Goal: Information Seeking & Learning: Learn about a topic

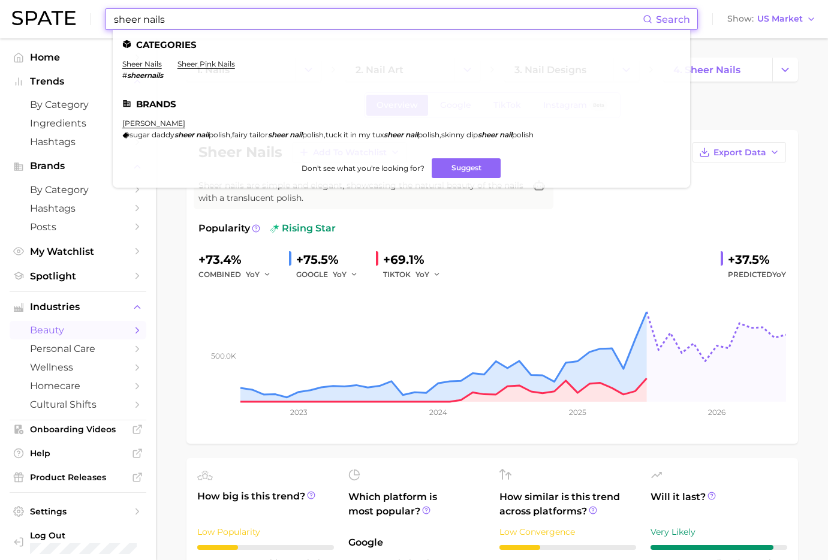
click at [213, 26] on input "sheer nails" at bounding box center [378, 19] width 530 height 20
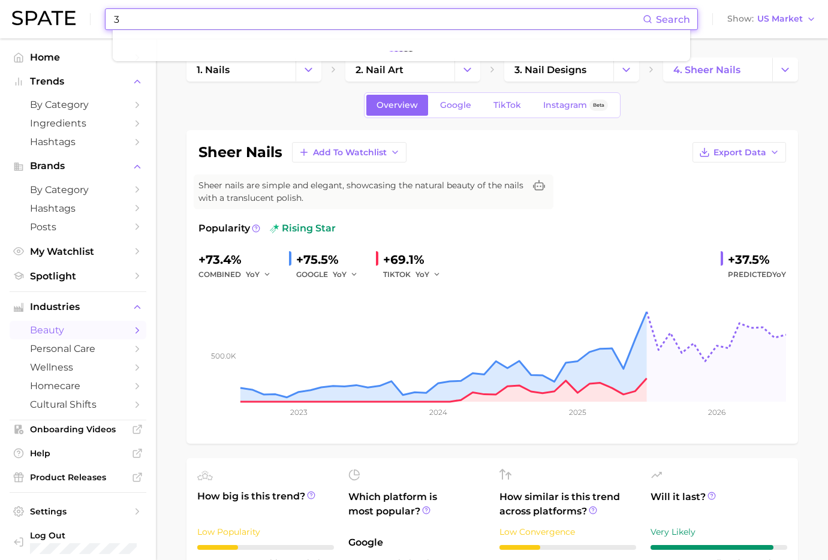
type input "3D"
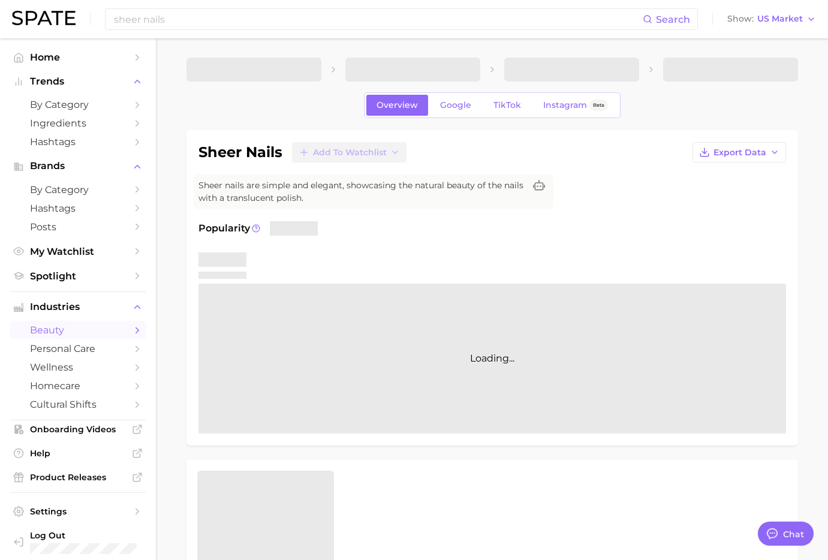
type textarea "x"
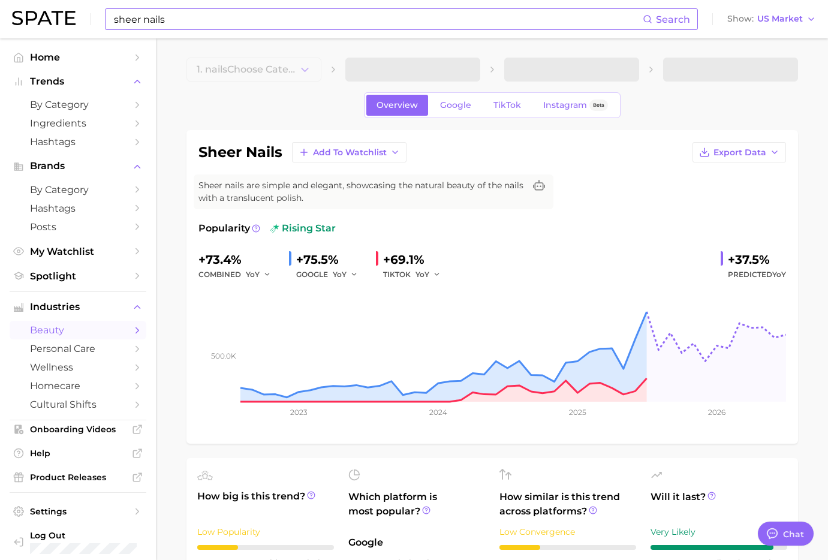
click at [197, 19] on input "sheer nails" at bounding box center [378, 19] width 530 height 20
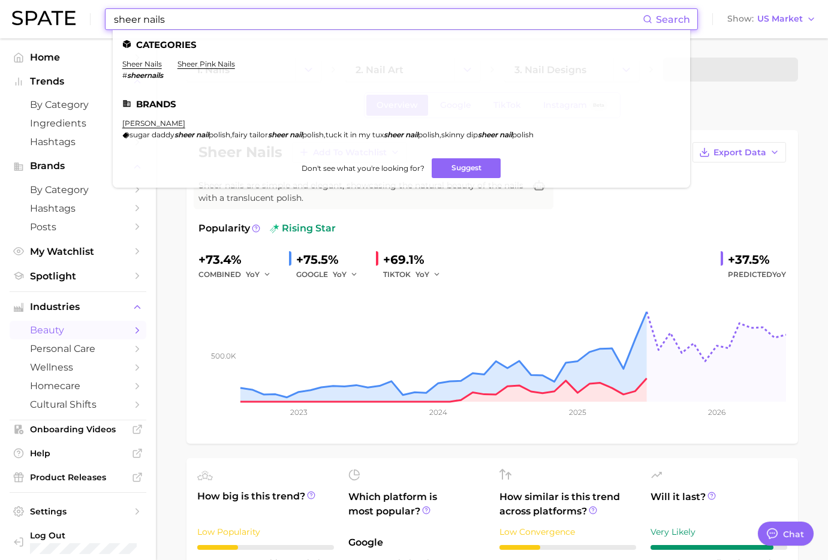
click at [197, 19] on input "sheer nails" at bounding box center [378, 19] width 530 height 20
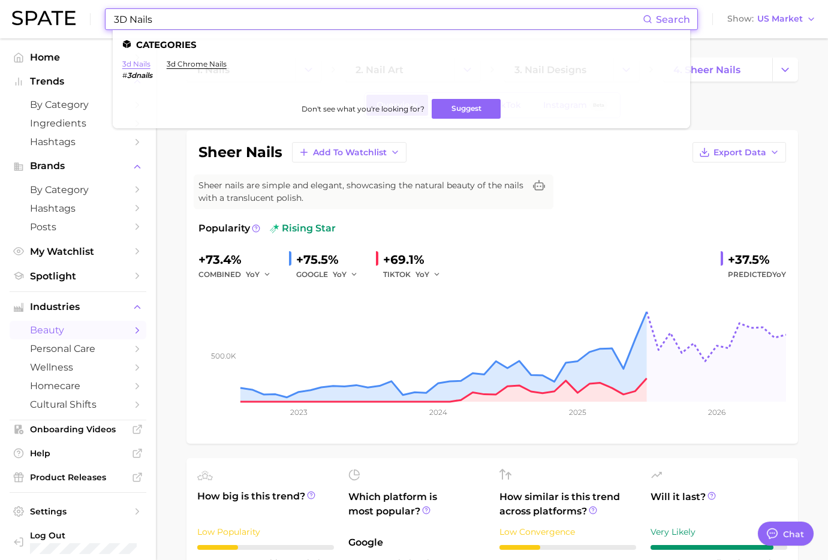
click at [129, 60] on link "3d nails" at bounding box center [136, 63] width 28 height 9
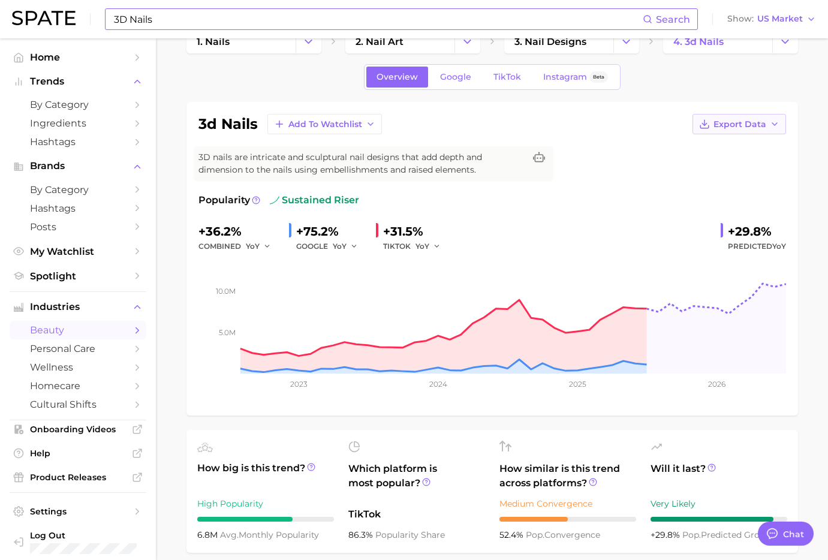
scroll to position [37, 0]
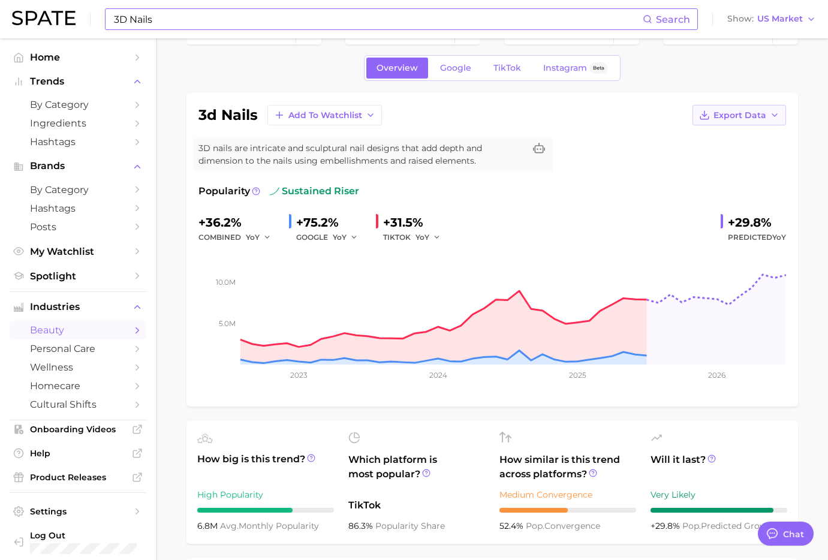
click at [765, 113] on button "Export Data" at bounding box center [739, 115] width 94 height 20
click at [741, 160] on span "Time Series Image" at bounding box center [714, 159] width 80 height 10
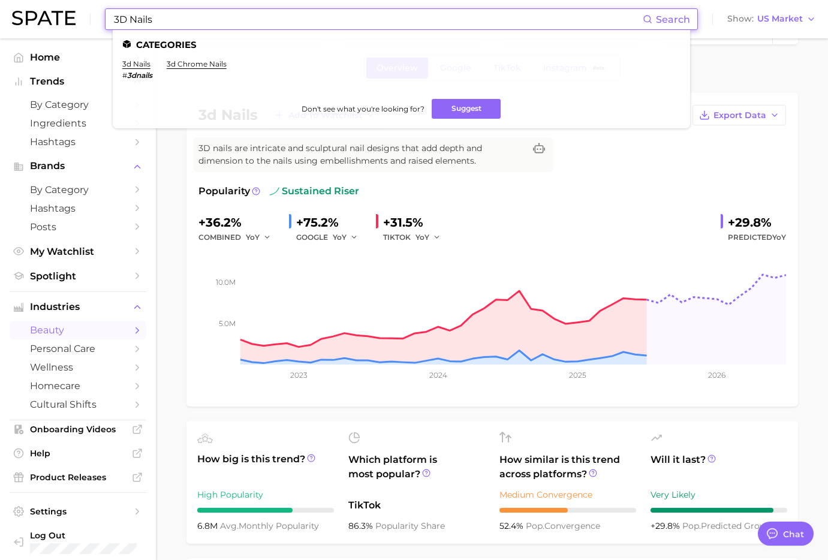
click at [162, 19] on input "3D Nails" at bounding box center [378, 19] width 530 height 20
click at [196, 67] on link "3d chrome nails" at bounding box center [197, 63] width 60 height 9
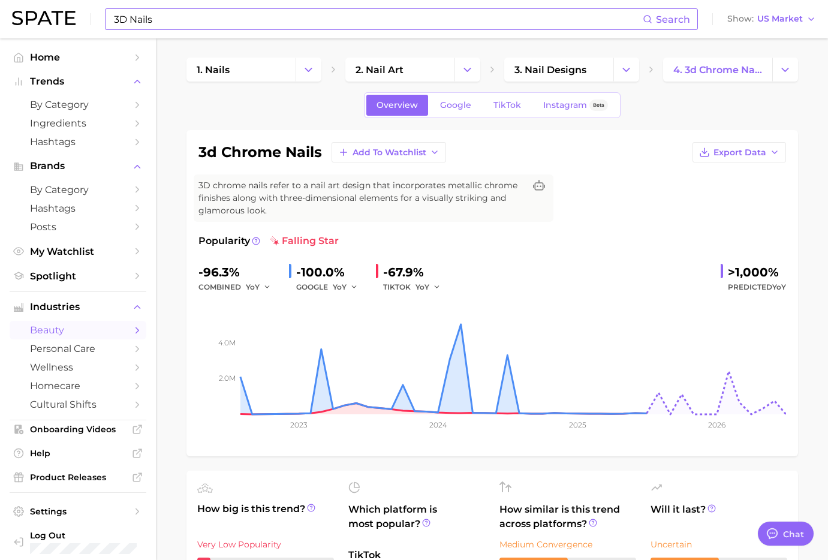
click at [136, 16] on input "3D Nails" at bounding box center [378, 19] width 530 height 20
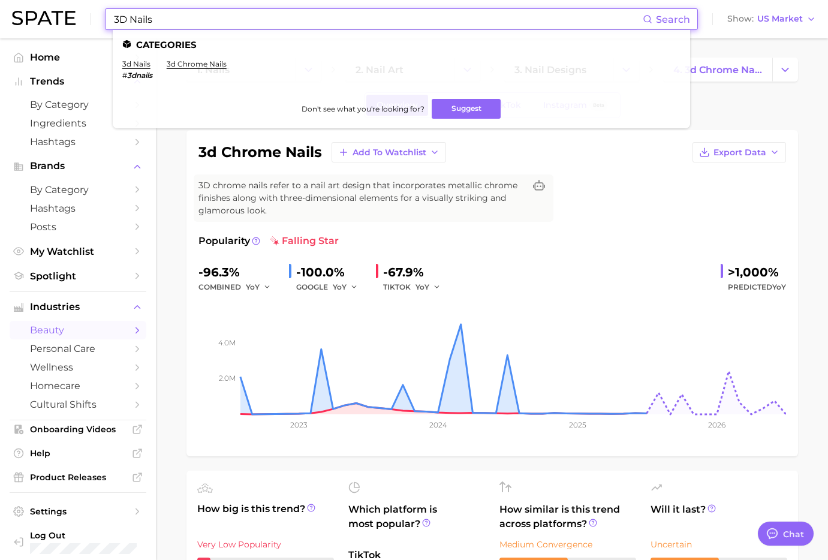
click at [140, 17] on input "3D Nails" at bounding box center [378, 19] width 530 height 20
click at [128, 64] on link "3d nails" at bounding box center [136, 63] width 28 height 9
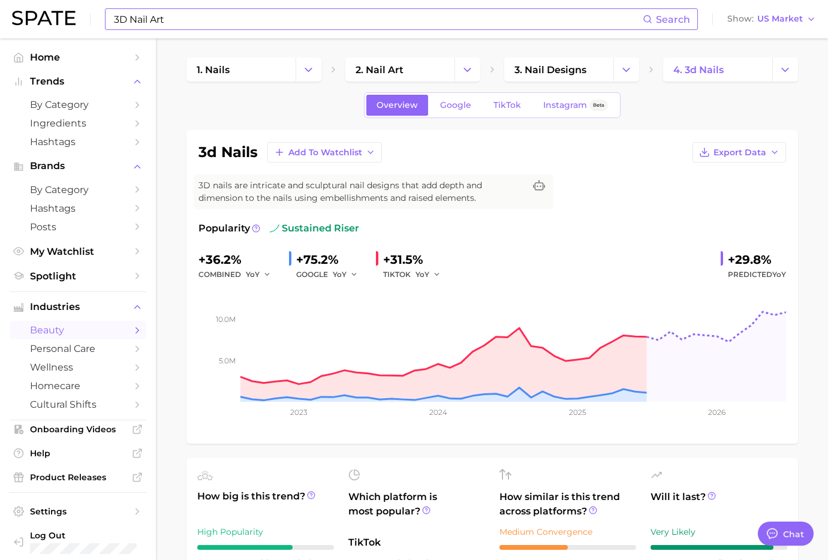
click at [203, 20] on input "3D Nail Art" at bounding box center [378, 19] width 530 height 20
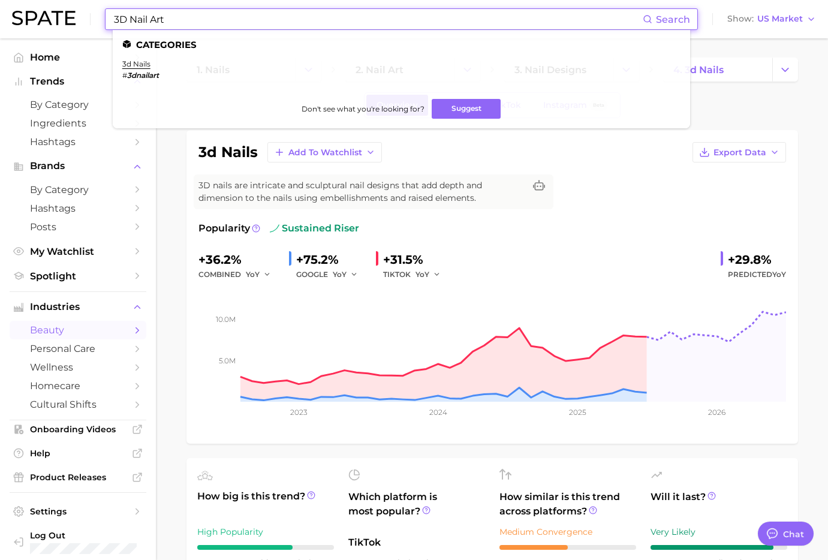
click at [203, 20] on input "3D Nail Art" at bounding box center [378, 19] width 530 height 20
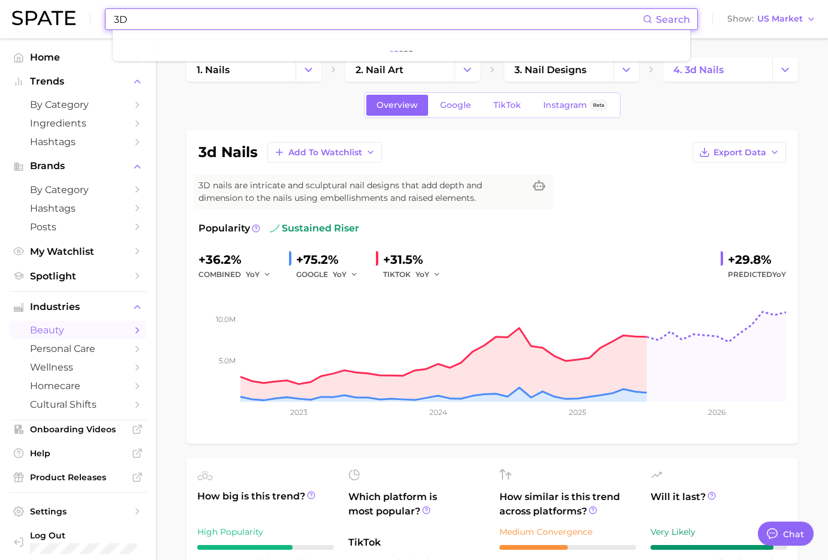
type input "3D"
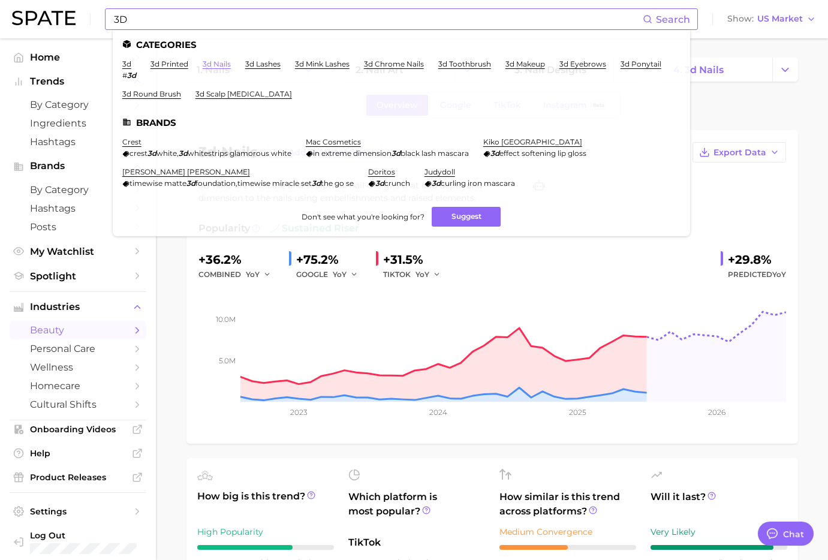
click at [225, 62] on link "3d nails" at bounding box center [217, 63] width 28 height 9
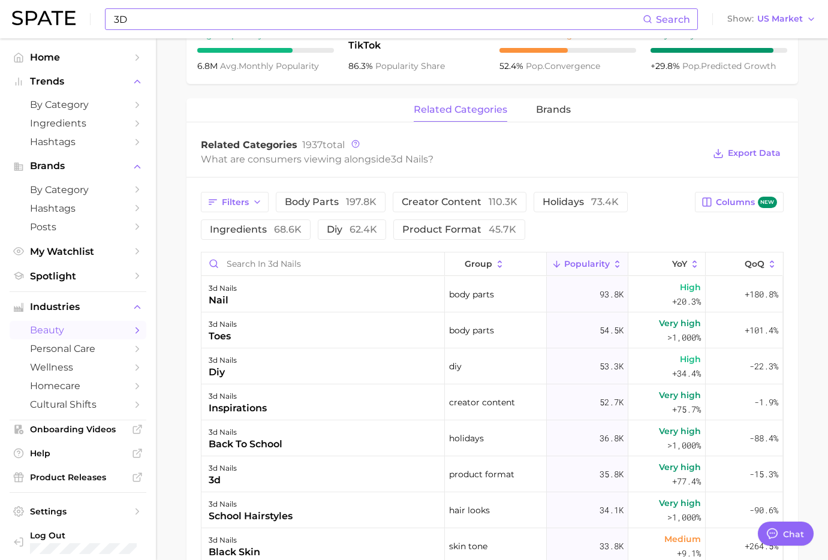
scroll to position [559, 0]
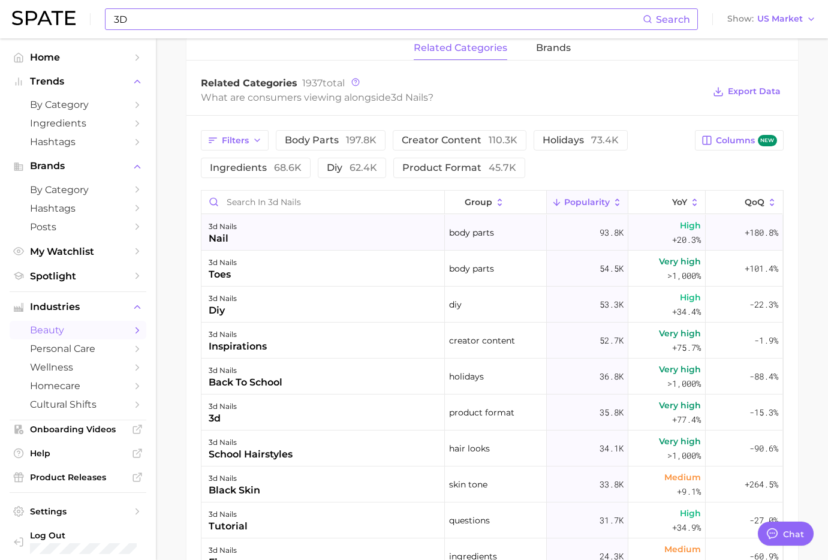
click at [223, 235] on div "nail" at bounding box center [223, 238] width 28 height 14
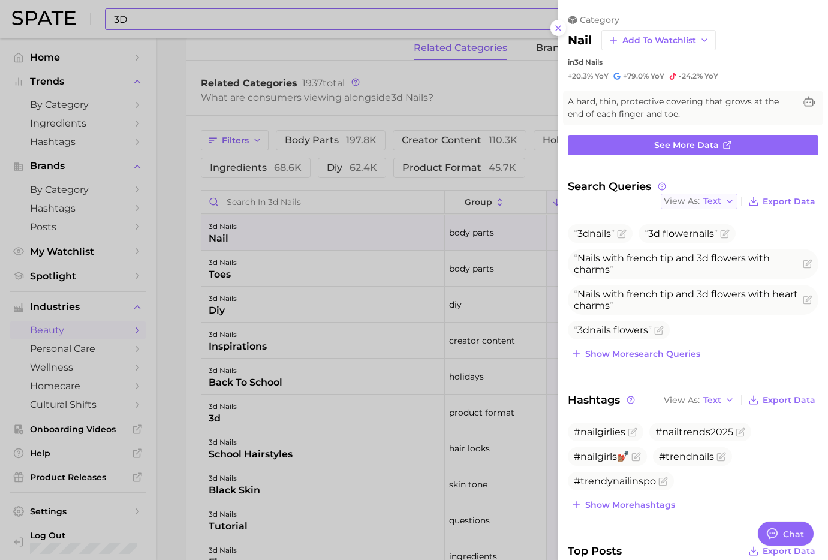
scroll to position [0, 0]
click at [701, 145] on span "See more data" at bounding box center [686, 145] width 65 height 10
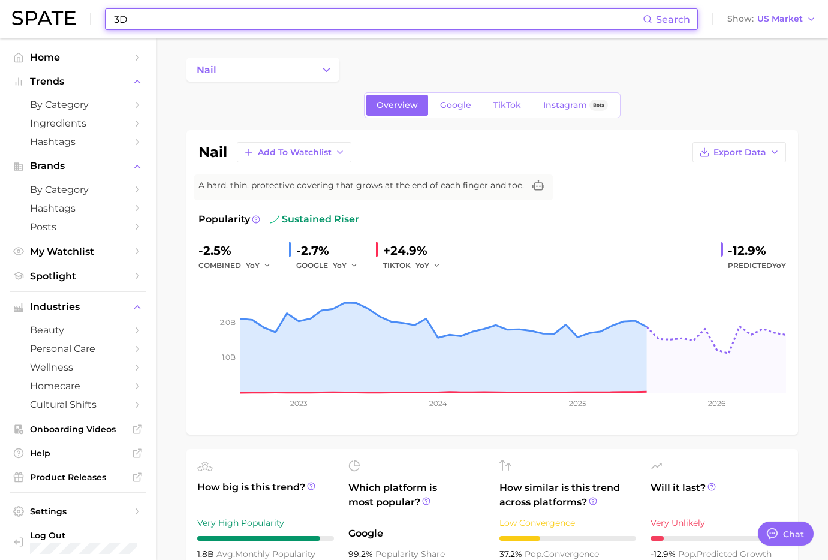
scroll to position [559, 0]
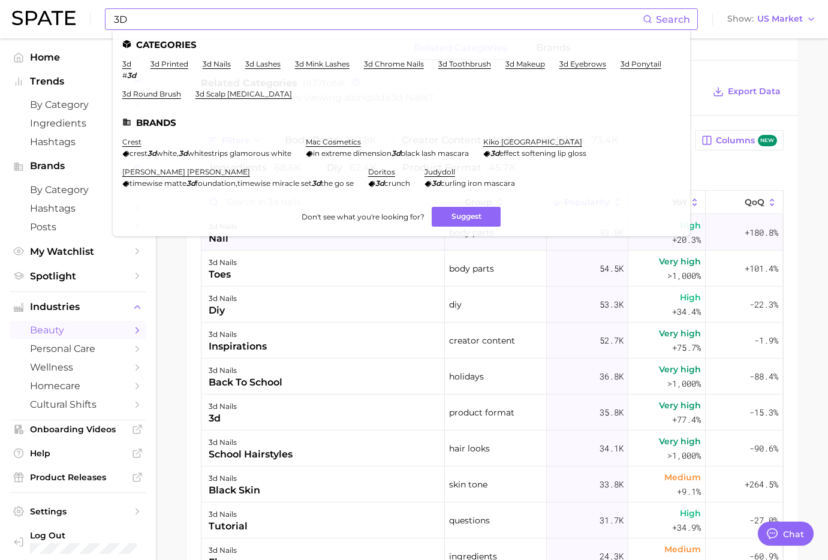
click at [684, 230] on div "3D Search Categories 3d # 3d 3d printed 3d nails 3d lashes 3d mink lashes 3d ch…" at bounding box center [414, 152] width 828 height 1344
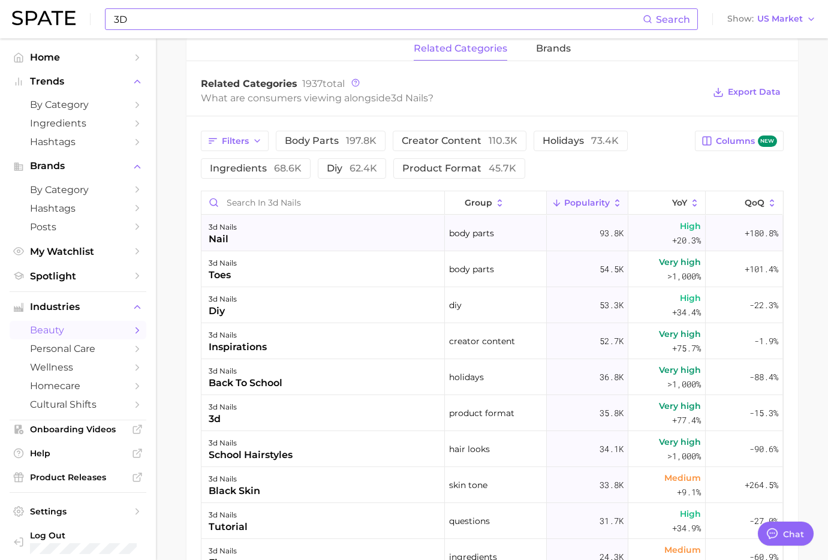
click at [680, 234] on span "+20.3%" at bounding box center [686, 240] width 29 height 14
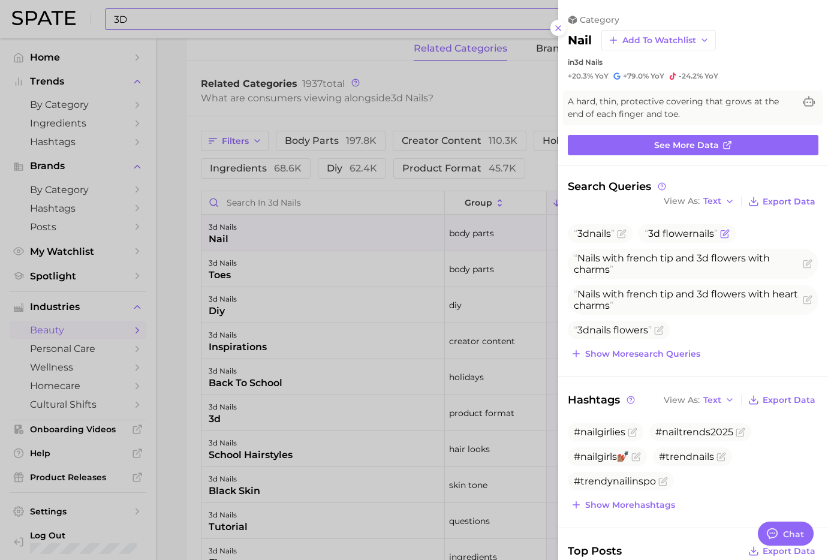
scroll to position [0, 0]
click at [675, 229] on span "3d flower nail s" at bounding box center [680, 233] width 73 height 11
click at [686, 234] on span "3d flower nail s" at bounding box center [680, 233] width 73 height 11
click at [729, 233] on icon "Flag as miscategorized or irrelevant" at bounding box center [725, 234] width 10 height 10
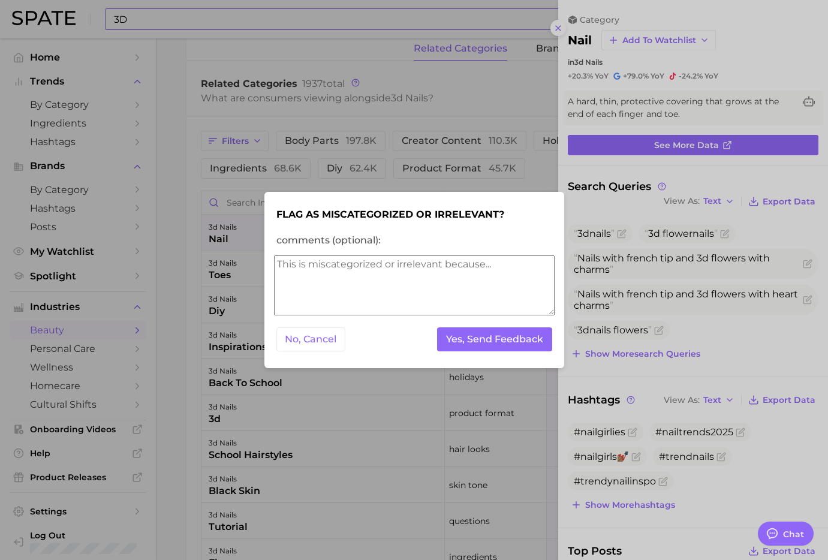
drag, startPoint x: 328, startPoint y: 346, endPoint x: 439, endPoint y: 415, distance: 130.2
click at [429, 420] on div "Flag as miscategorized or irrelevant? comments (optional): No, Cancel Yes, Send…" at bounding box center [414, 280] width 828 height 560
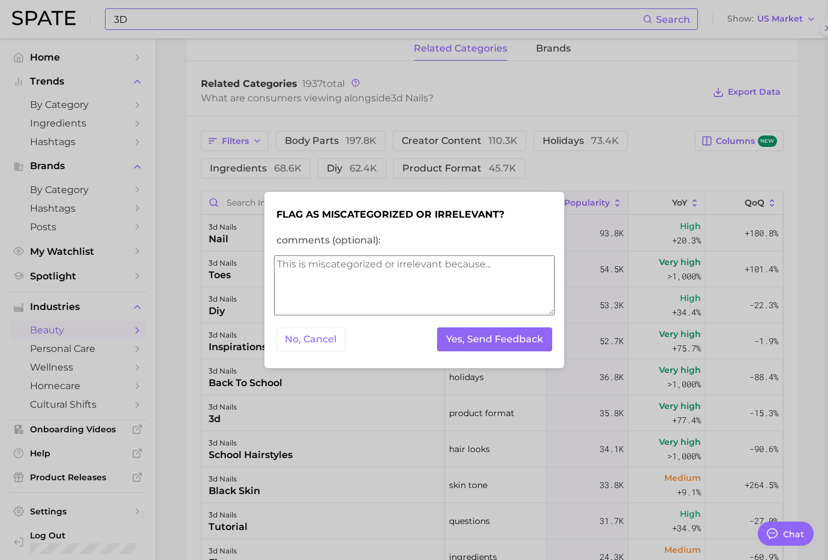
click at [439, 415] on div at bounding box center [414, 280] width 828 height 560
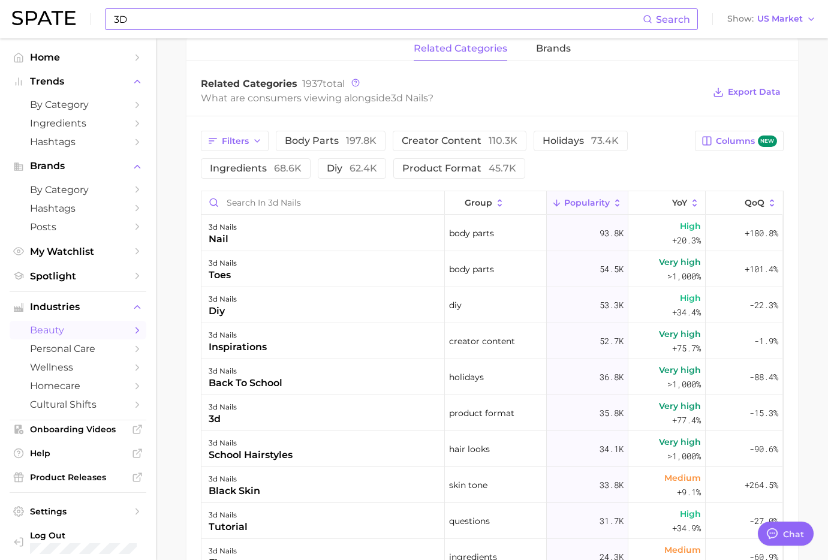
click at [203, 19] on input "3D" at bounding box center [378, 19] width 530 height 20
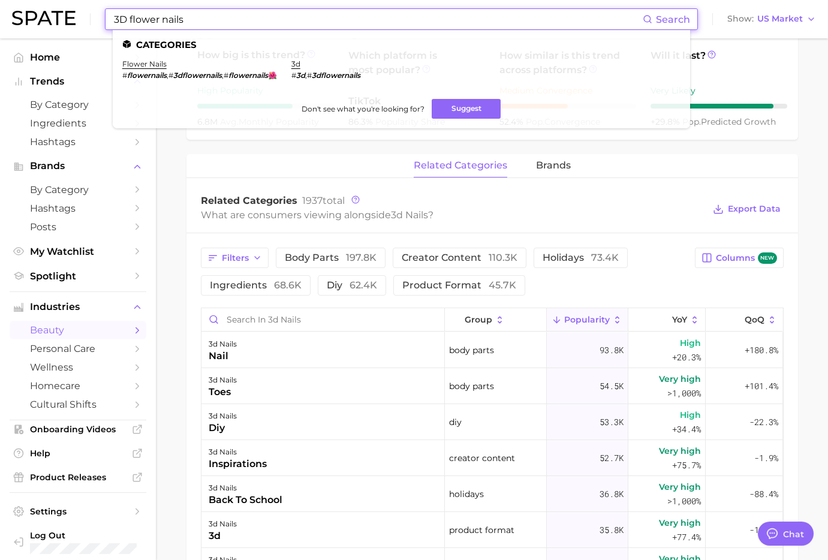
scroll to position [440, 0]
click at [300, 62] on link "3d" at bounding box center [295, 63] width 9 height 9
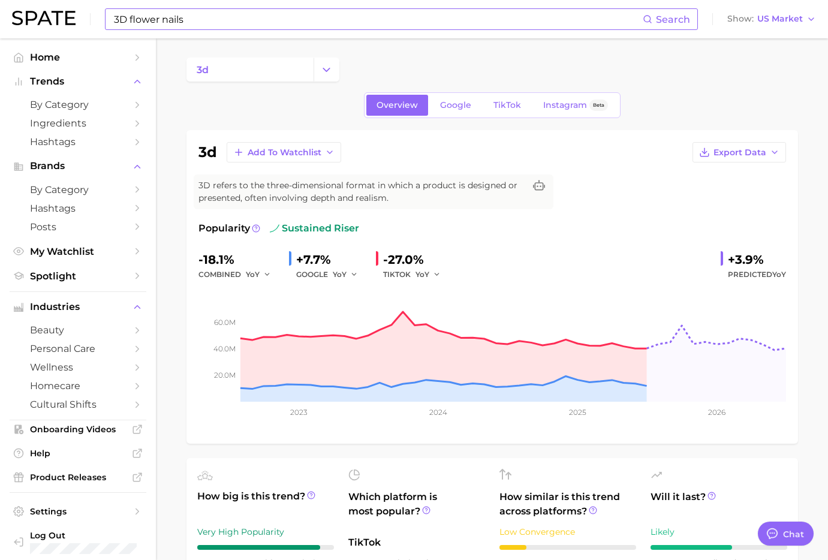
click at [316, 19] on input "3D flower nails" at bounding box center [378, 19] width 530 height 20
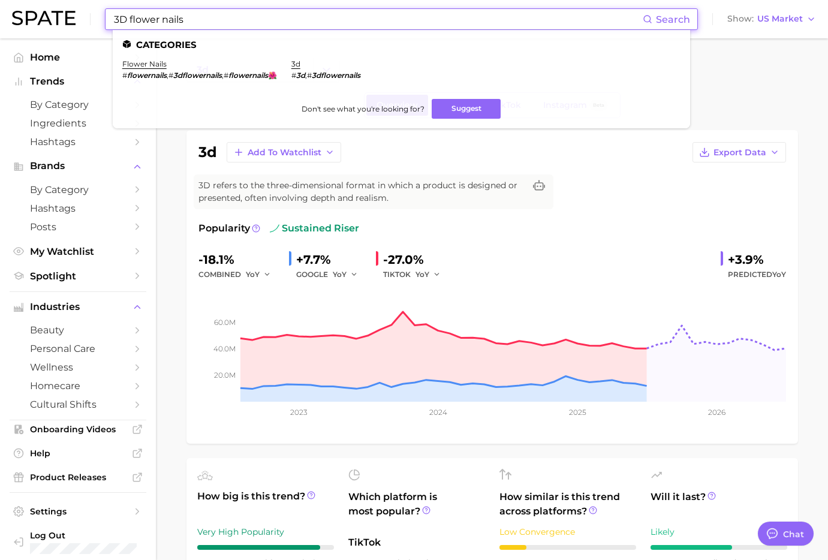
click at [316, 19] on input "3D flower nails" at bounding box center [378, 19] width 530 height 20
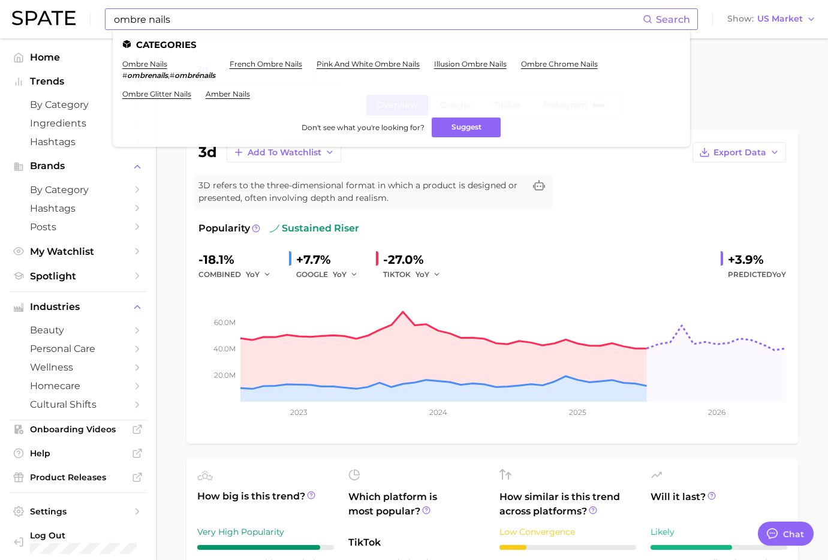
click at [142, 58] on ul "Categories ombre nails # ombrenails , # ombrénails french ombre nails pink and …" at bounding box center [401, 88] width 577 height 117
click at [142, 62] on link "ombre nails" at bounding box center [144, 63] width 45 height 9
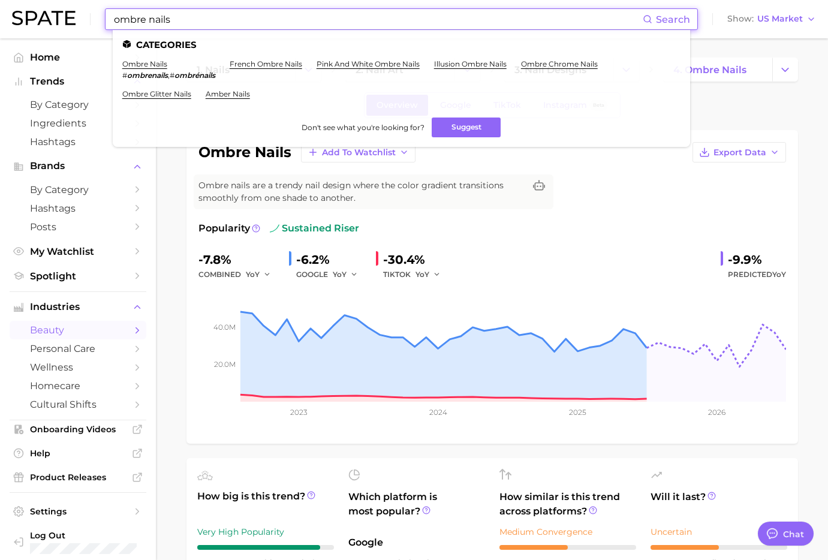
drag, startPoint x: 182, startPoint y: 19, endPoint x: 70, endPoint y: 10, distance: 113.1
click at [70, 10] on div "ombre nails Search Categories ombre nails # ombrenails , # ombrénails french om…" at bounding box center [414, 19] width 804 height 38
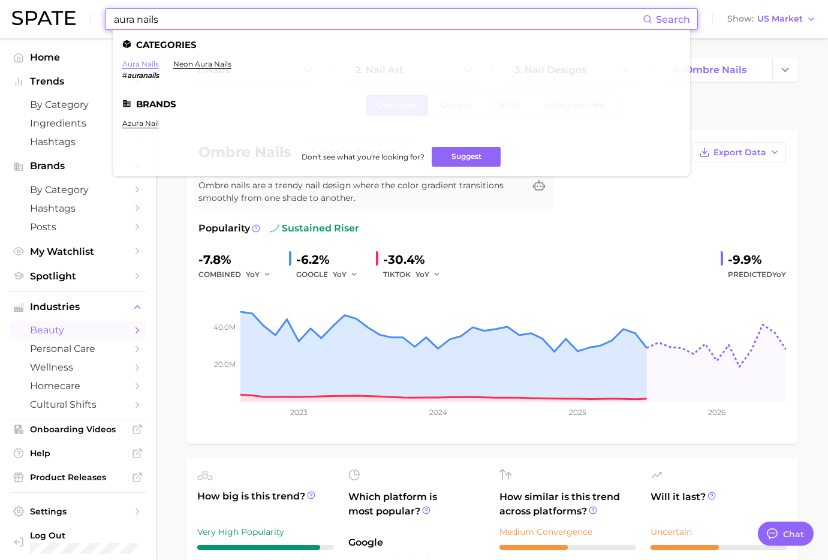
click at [152, 63] on link "aura nails" at bounding box center [140, 63] width 37 height 9
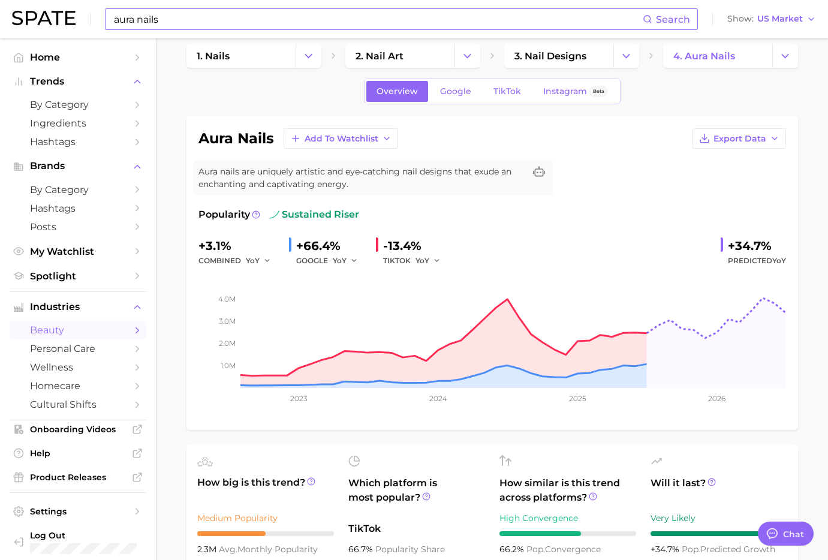
scroll to position [17, 0]
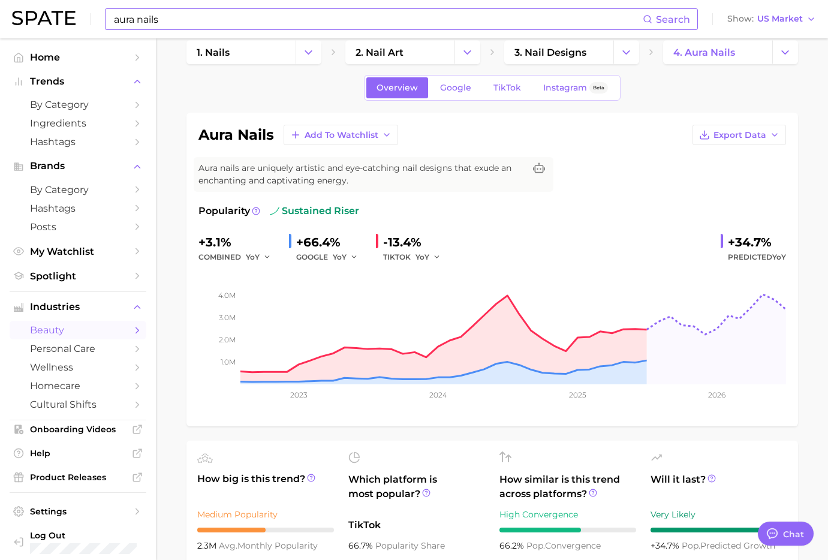
click at [190, 20] on input "aura nails" at bounding box center [378, 19] width 530 height 20
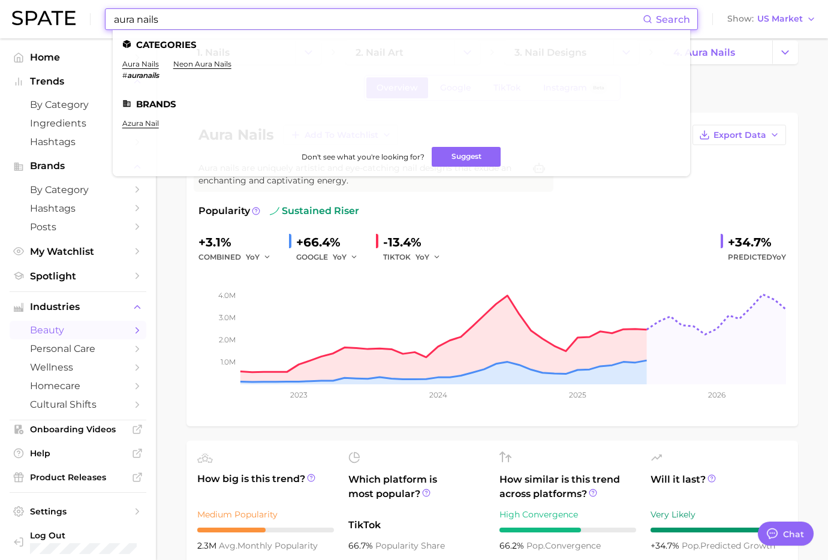
click at [190, 20] on input "aura nails" at bounding box center [378, 19] width 530 height 20
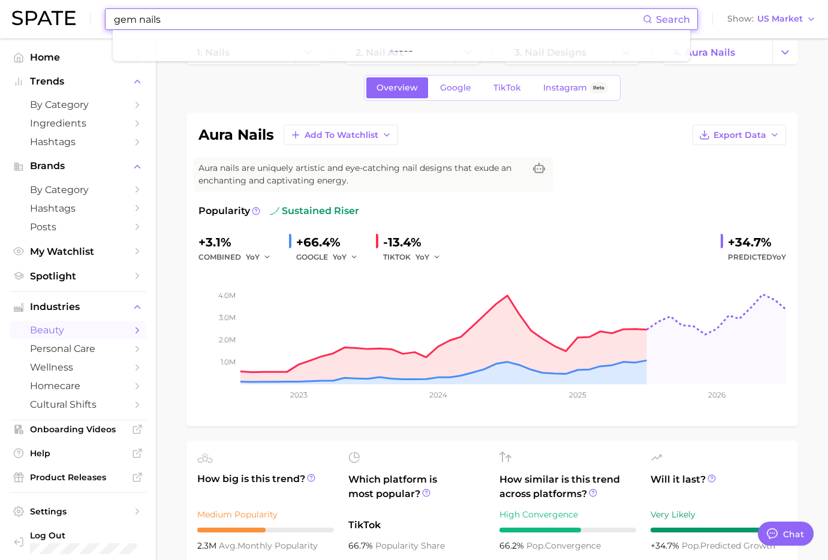
type input "gem nails"
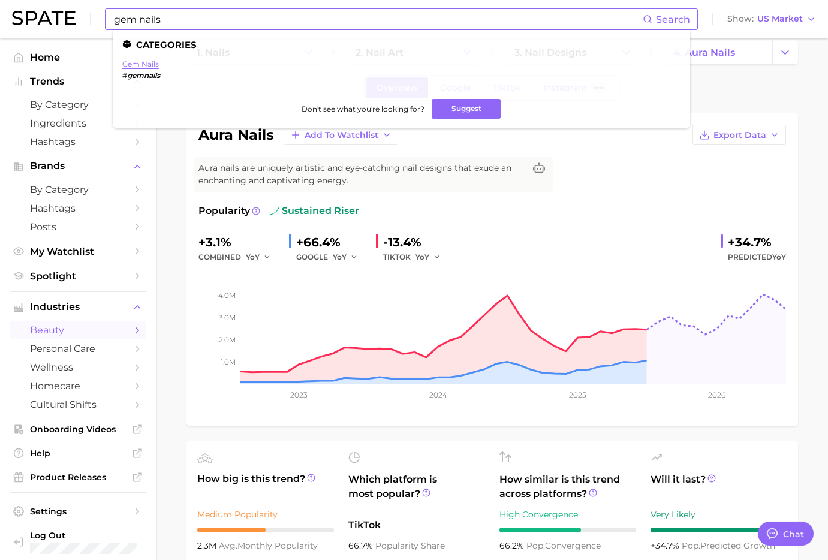
click at [147, 64] on link "gem nails" at bounding box center [140, 63] width 37 height 9
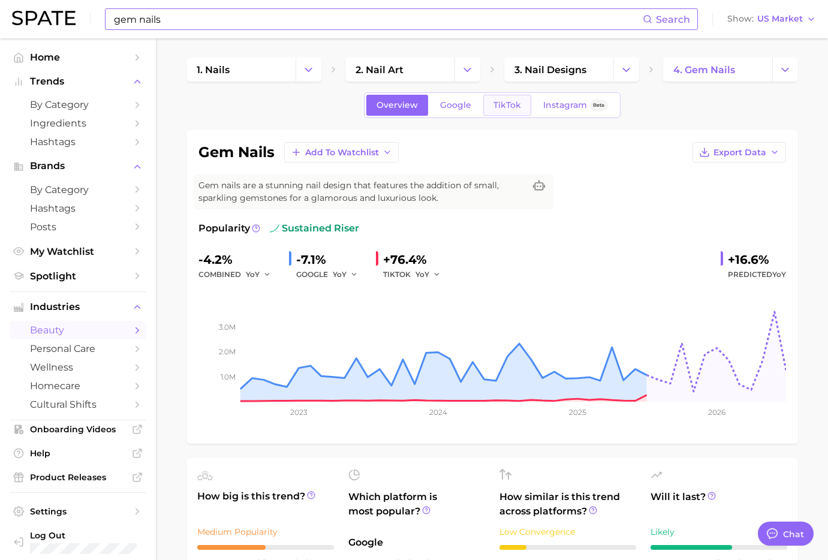
click at [503, 98] on link "TikTok" at bounding box center [507, 105] width 48 height 21
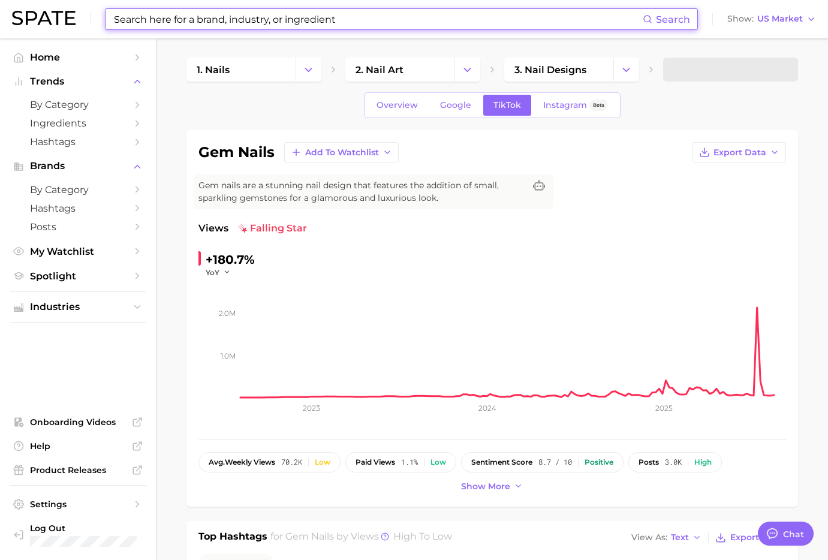
click at [274, 22] on input at bounding box center [378, 19] width 530 height 20
click at [792, 70] on button "Change Category" at bounding box center [785, 70] width 26 height 24
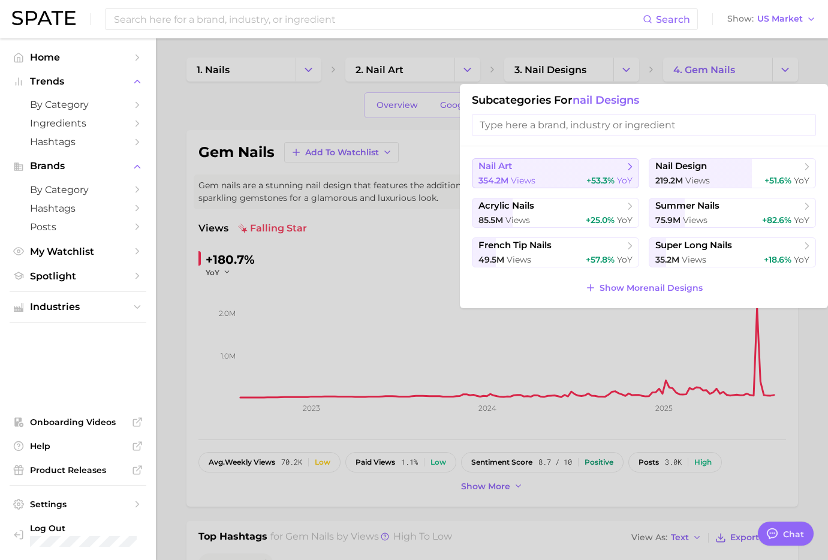
click at [550, 177] on div "354.2m views +53.3% YoY" at bounding box center [555, 180] width 154 height 11
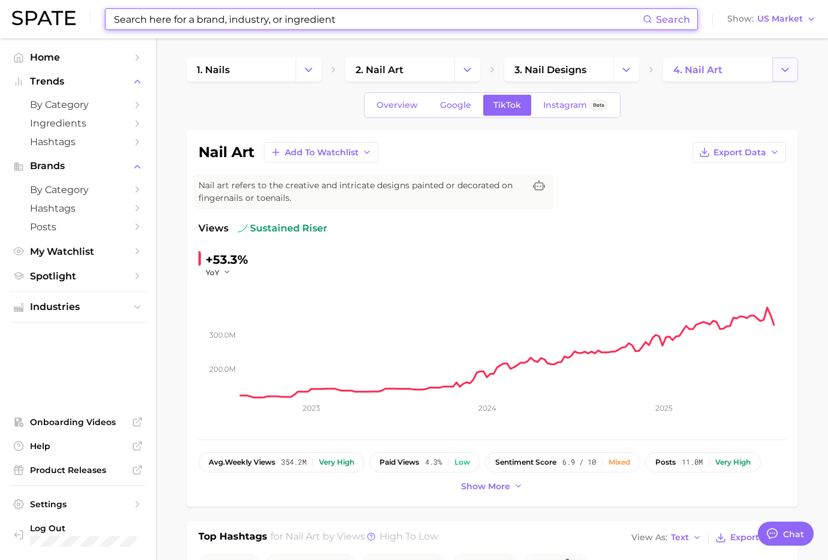
click at [781, 73] on icon "Change Category" at bounding box center [785, 70] width 13 height 13
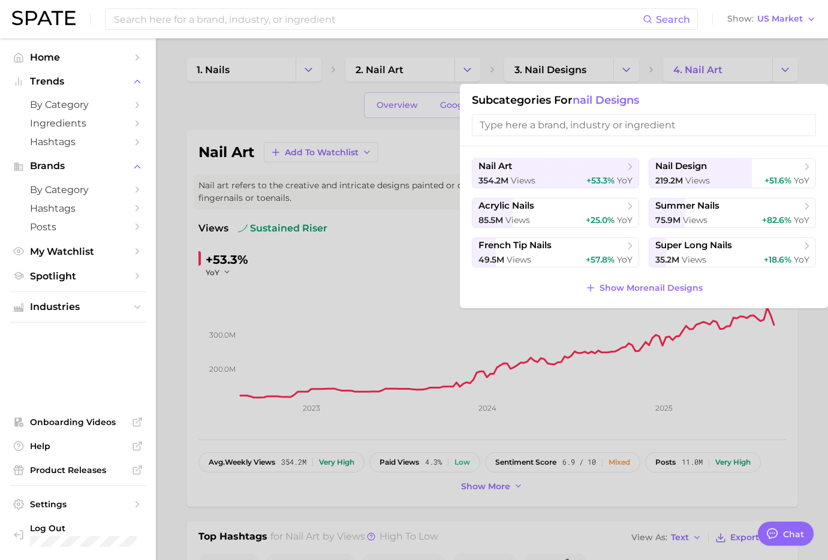
click at [296, 118] on div at bounding box center [414, 280] width 828 height 560
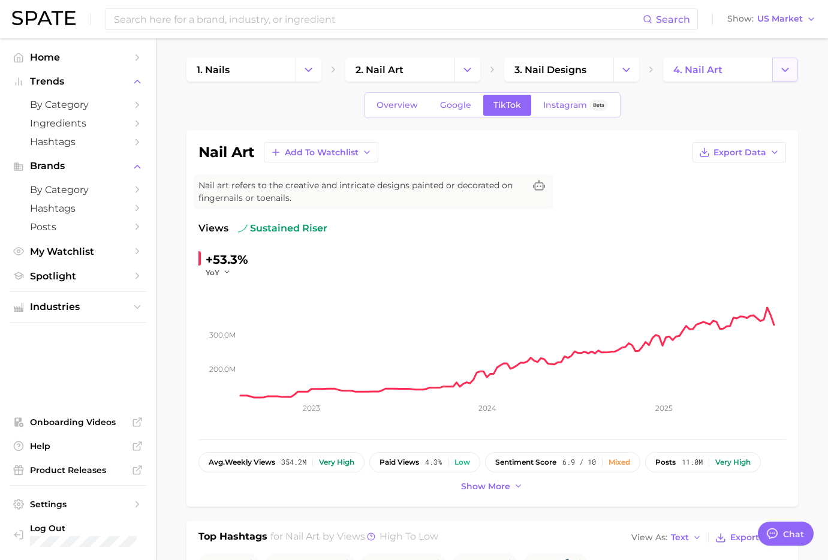
click at [788, 72] on icon "Change Category" at bounding box center [785, 70] width 13 height 13
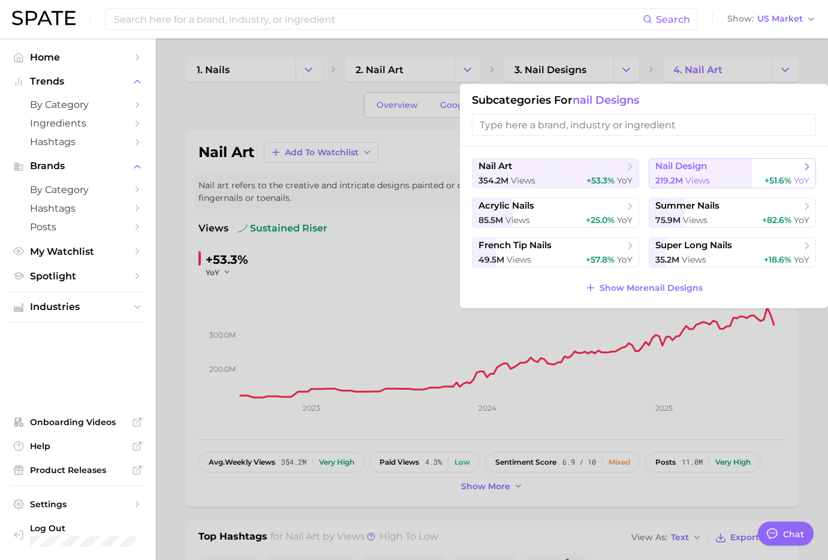
click at [683, 173] on button "nail design 219.2m views +51.6% YoY" at bounding box center [732, 173] width 167 height 30
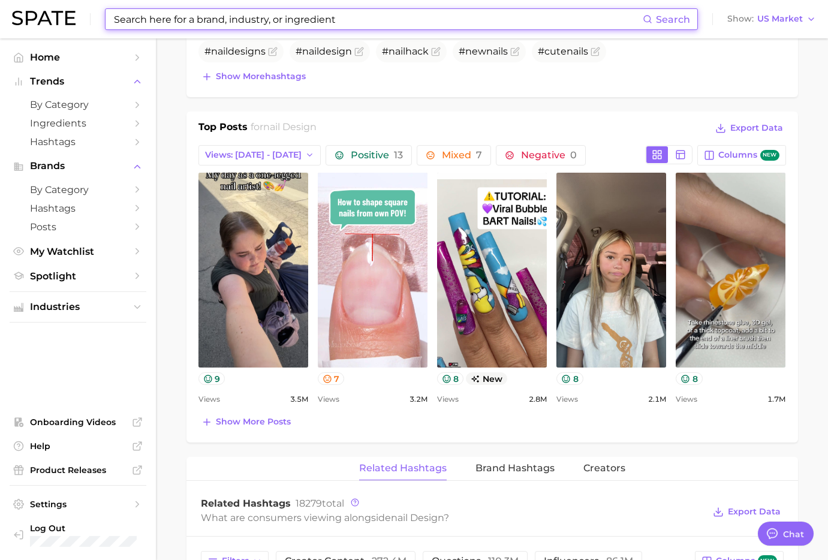
scroll to position [476, 0]
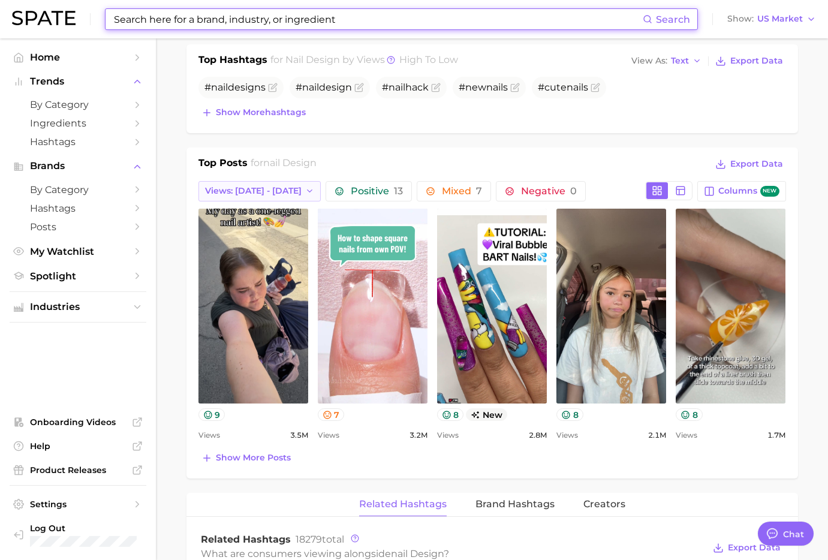
click at [305, 189] on icon "button" at bounding box center [310, 191] width 10 height 10
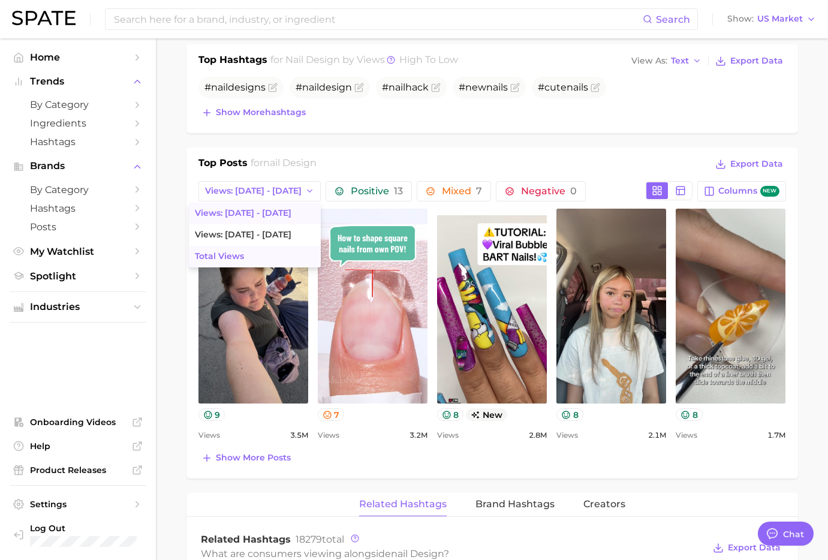
click at [227, 252] on button "Total Views" at bounding box center [255, 257] width 132 height 22
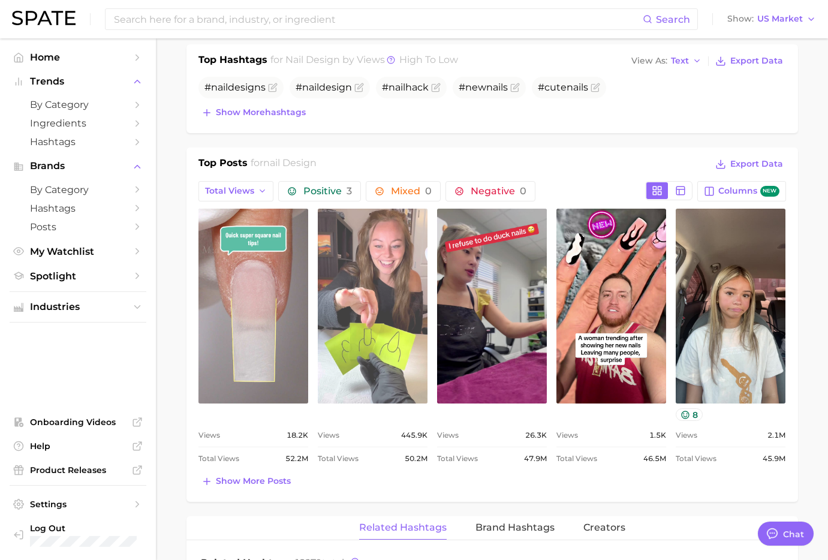
scroll to position [0, 0]
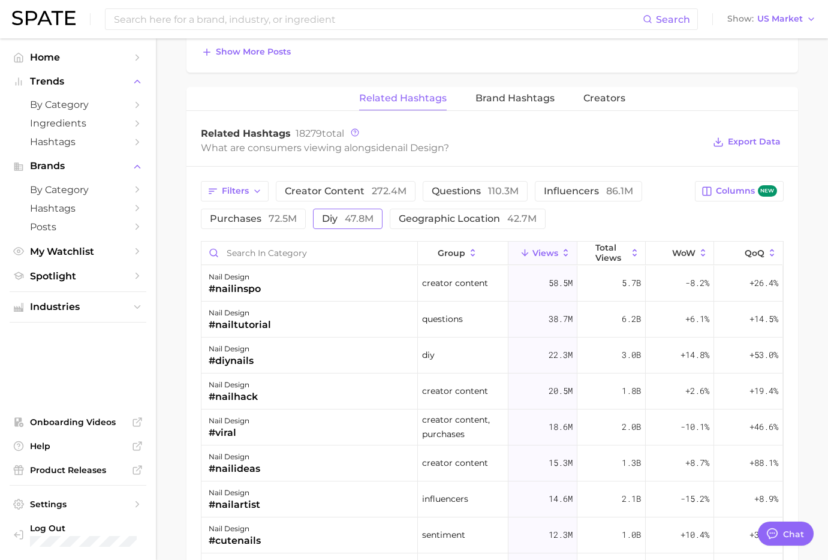
click at [339, 220] on span "diy 47.8m" at bounding box center [348, 219] width 52 height 10
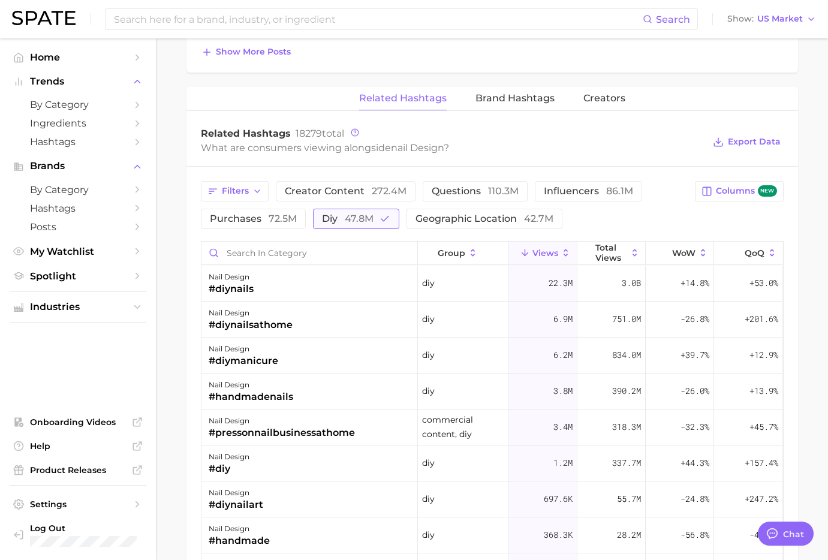
click at [339, 220] on span "diy 47.8m" at bounding box center [348, 219] width 52 height 10
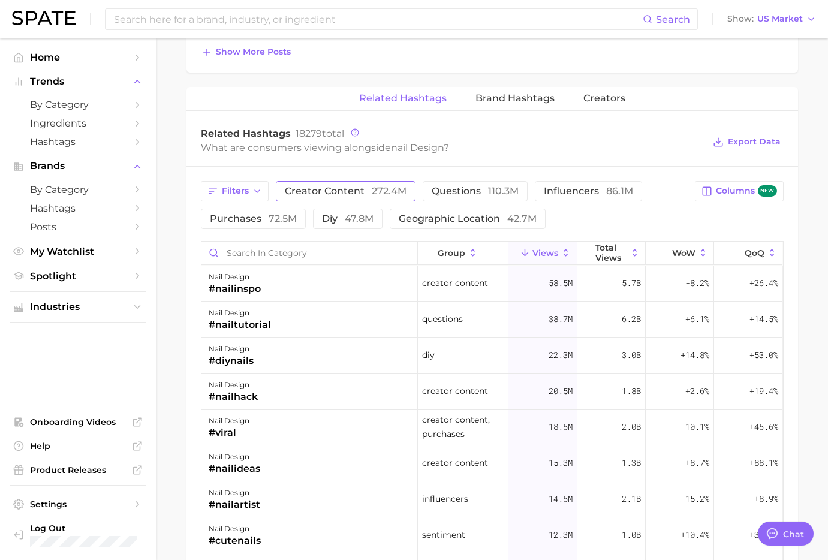
click at [327, 191] on span "creator content 272.4m" at bounding box center [346, 191] width 122 height 10
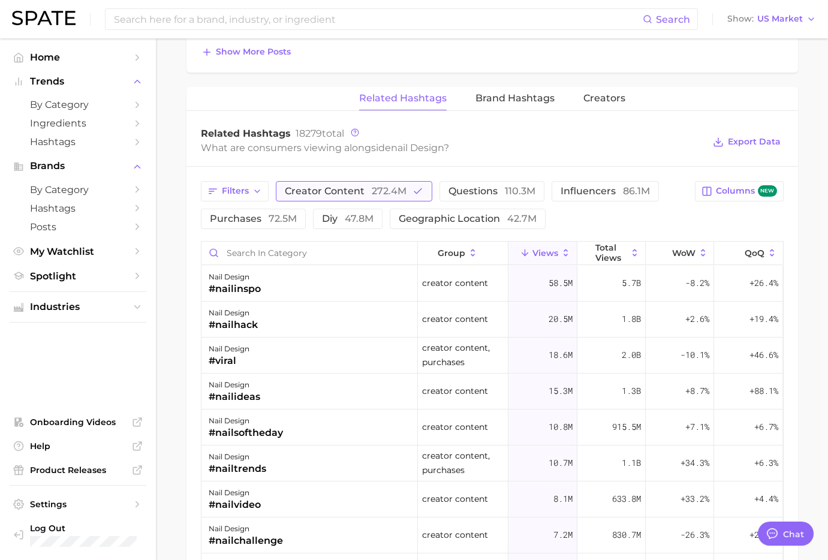
click at [327, 191] on span "creator content 272.4m" at bounding box center [346, 191] width 122 height 10
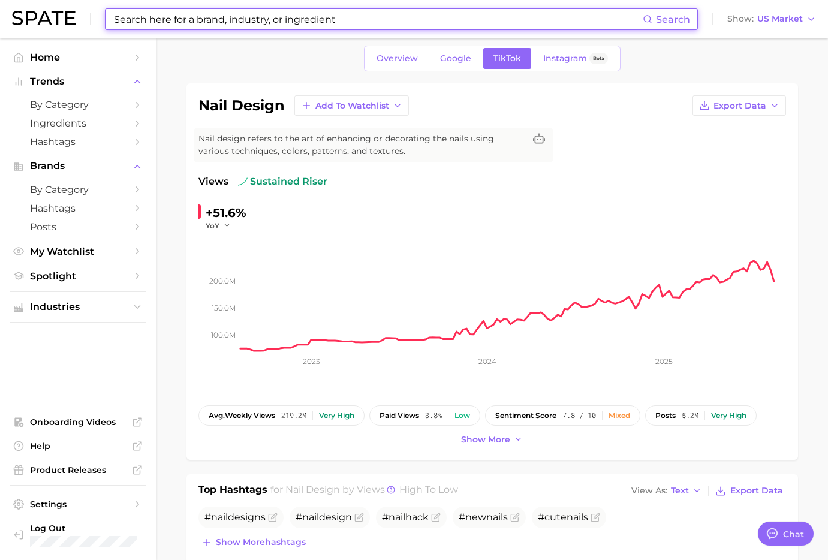
click at [249, 18] on input at bounding box center [378, 19] width 530 height 20
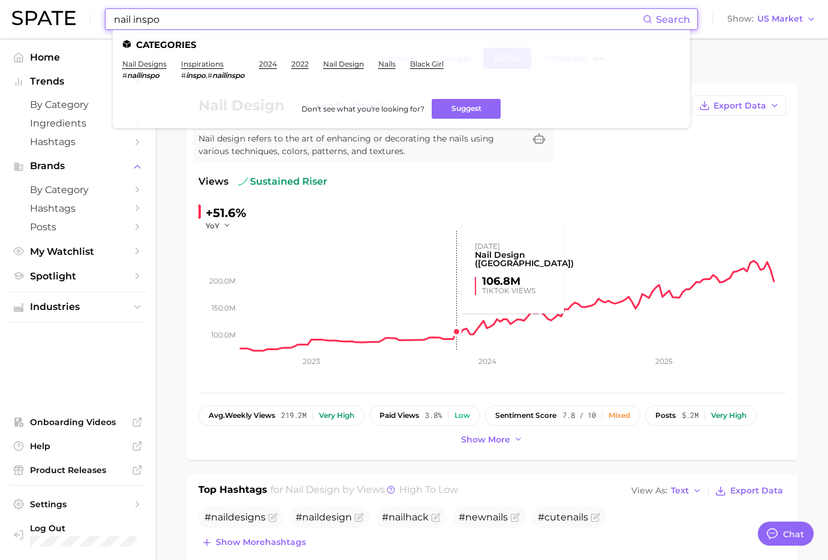
type input "nail inspo"
click at [420, 236] on rect at bounding box center [512, 291] width 545 height 120
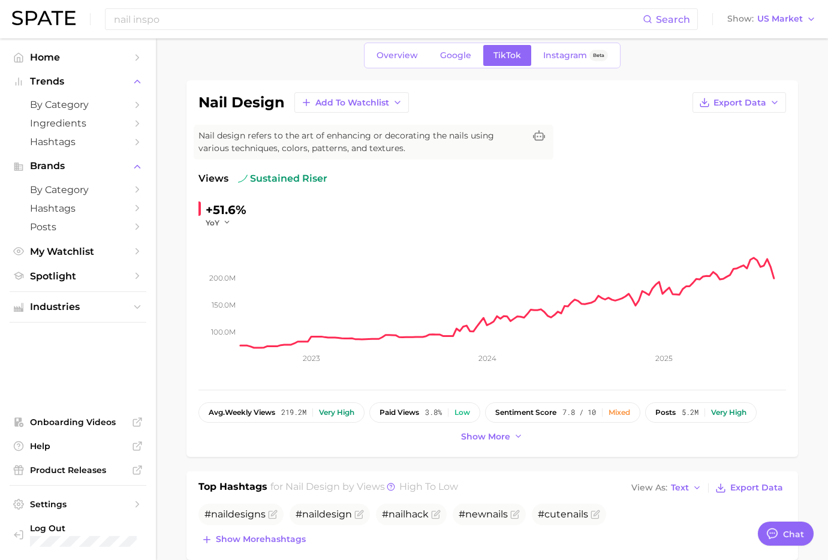
scroll to position [23, 0]
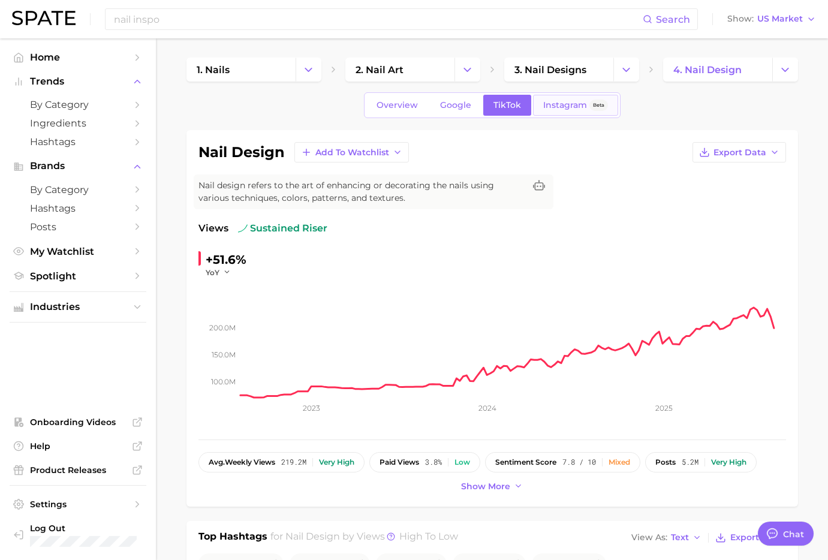
click at [575, 105] on span "Instagram" at bounding box center [565, 105] width 44 height 10
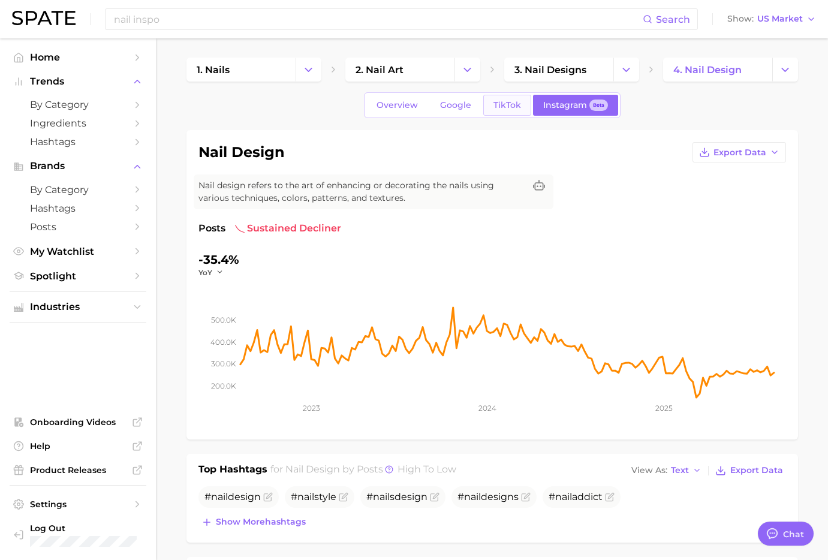
click at [483, 101] on link "TikTok" at bounding box center [507, 105] width 48 height 21
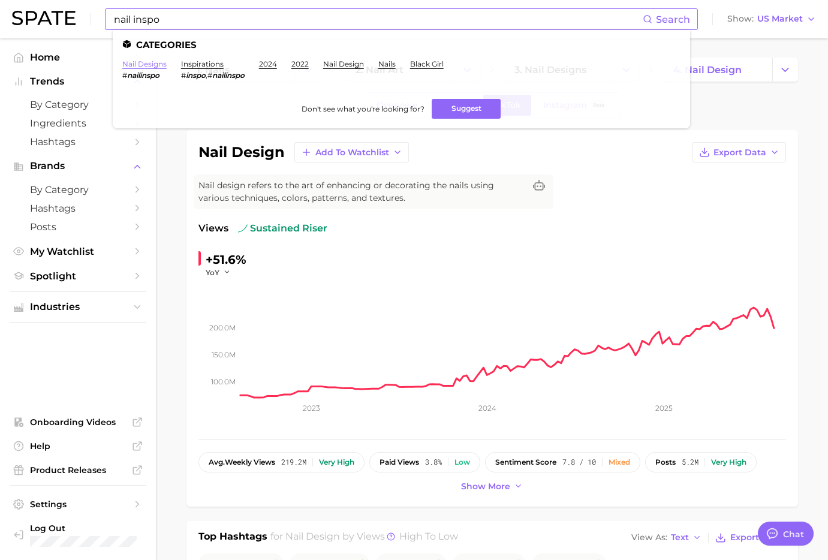
click at [145, 67] on link "nail designs" at bounding box center [144, 63] width 44 height 9
type textarea "x"
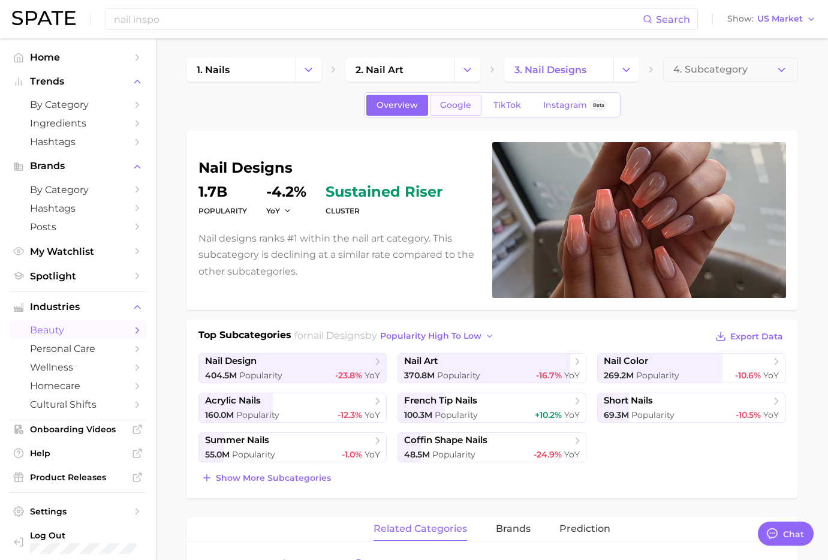
click at [454, 104] on span "Google" at bounding box center [455, 105] width 31 height 10
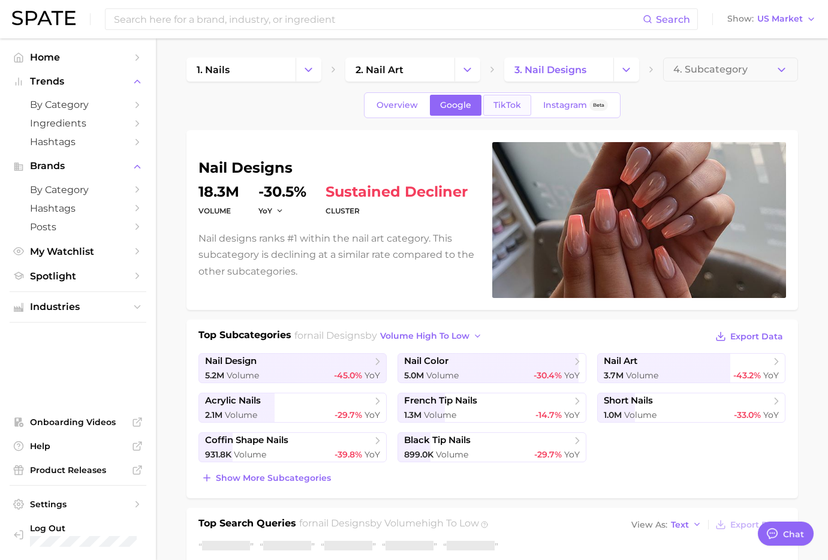
click at [514, 107] on span "TikTok" at bounding box center [507, 105] width 28 height 10
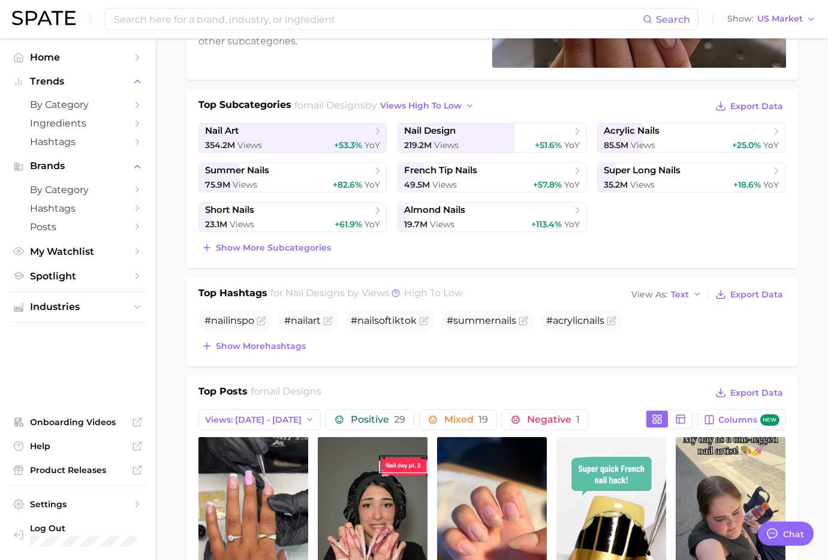
scroll to position [370, 0]
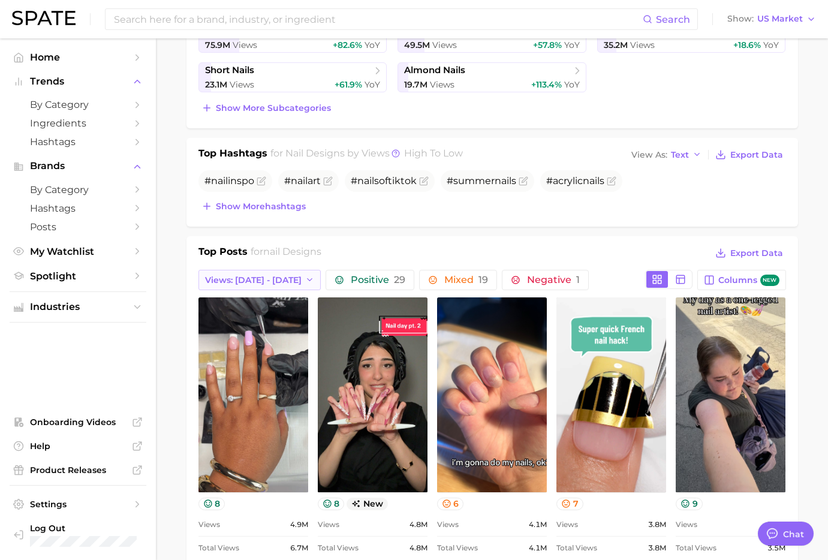
click at [264, 279] on span "Views: Aug 10 - 17" at bounding box center [253, 280] width 96 height 10
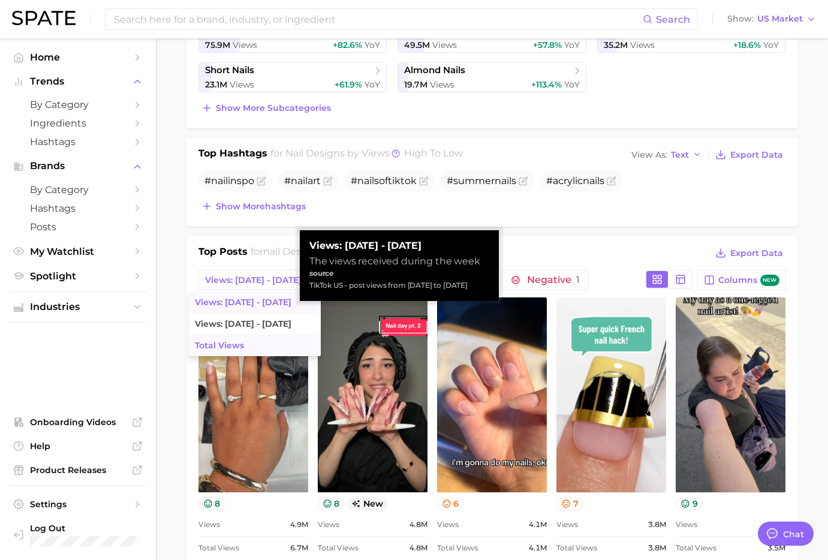
click at [228, 344] on button "Total Views" at bounding box center [255, 345] width 132 height 22
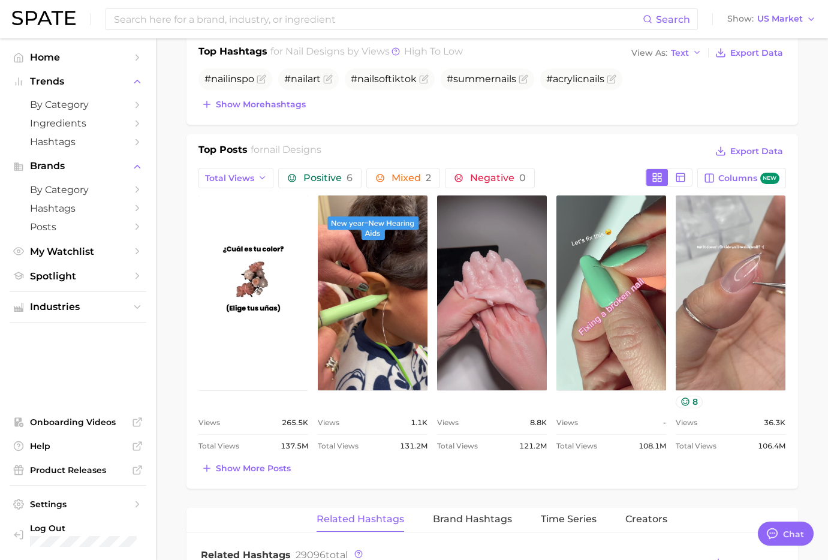
scroll to position [0, 0]
click at [257, 469] on span "Show more posts" at bounding box center [253, 468] width 75 height 10
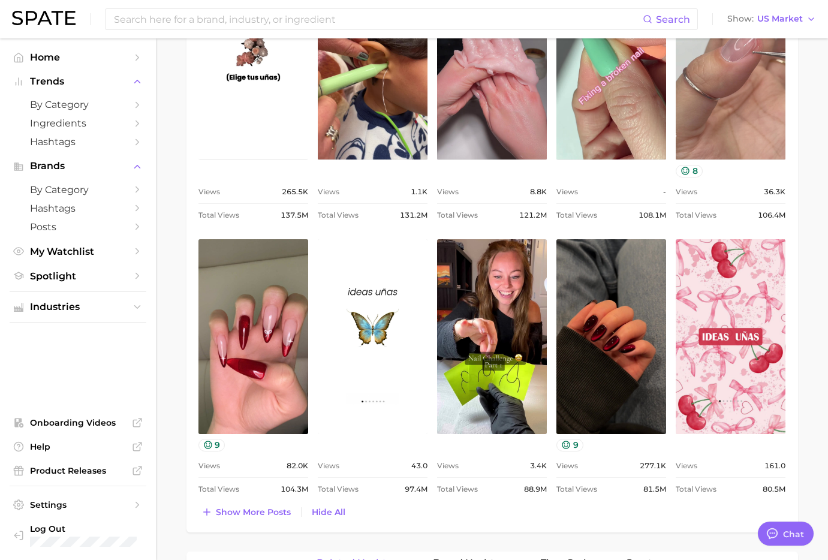
type textarea "x"
click at [254, 19] on input at bounding box center [378, 19] width 530 height 20
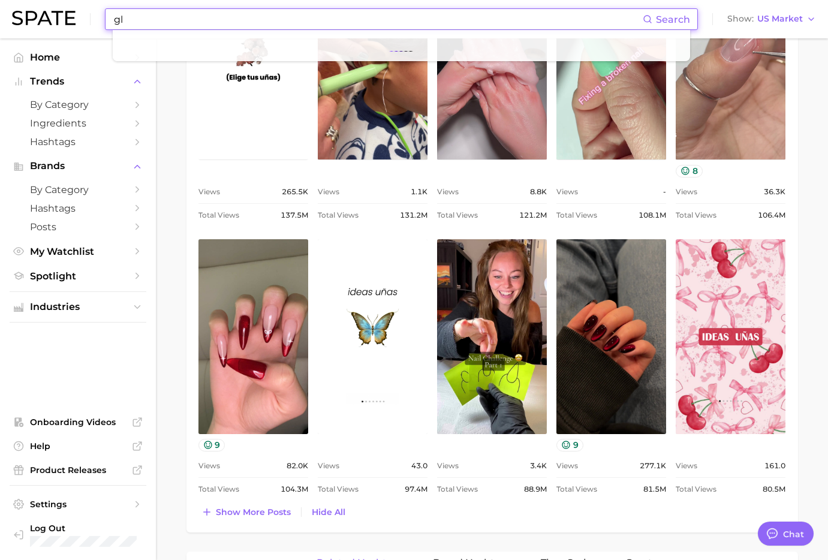
type input "g"
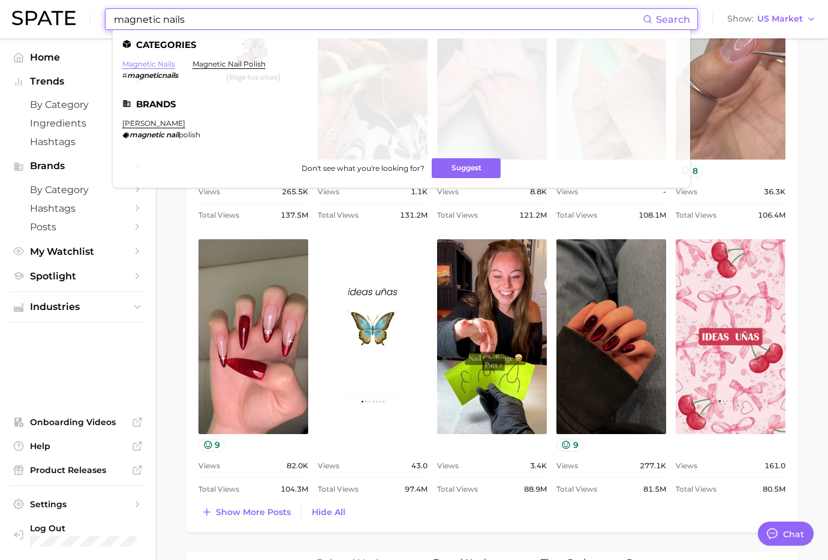
type input "magnetic nails"
click at [138, 62] on link "magnetic nails" at bounding box center [148, 63] width 53 height 9
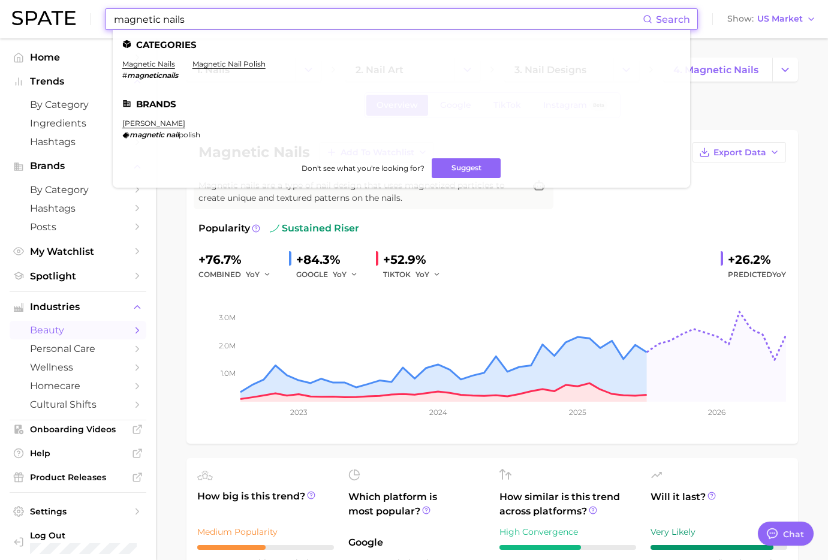
click at [327, 11] on input "magnetic nails" at bounding box center [378, 19] width 530 height 20
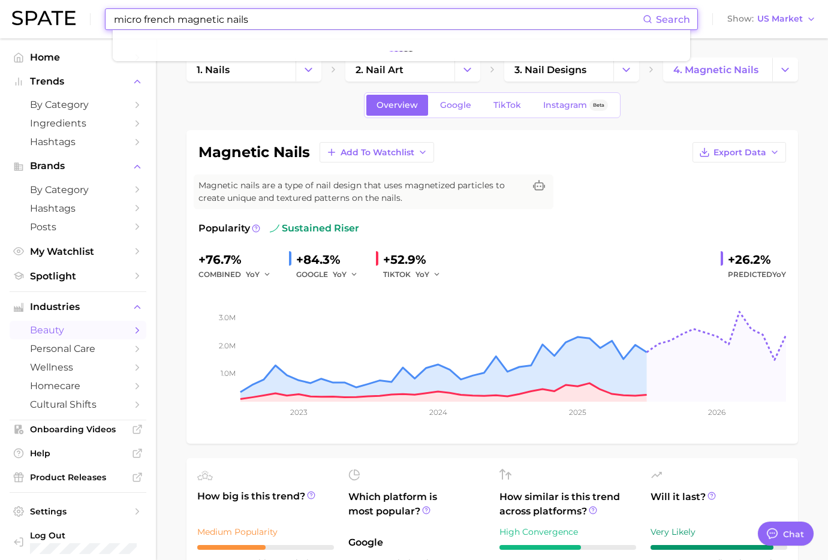
click at [213, 23] on input "micro french magnetic nails" at bounding box center [378, 19] width 530 height 20
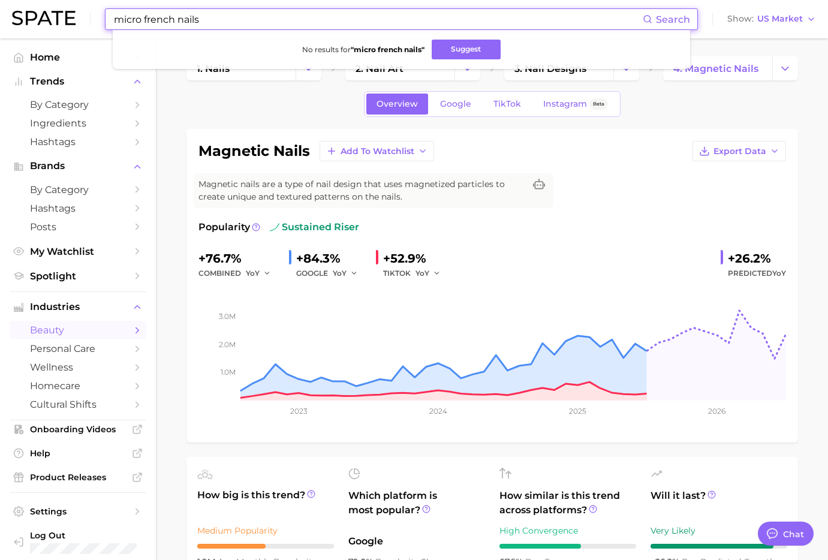
click at [190, 19] on input "micro french nails" at bounding box center [378, 19] width 530 height 20
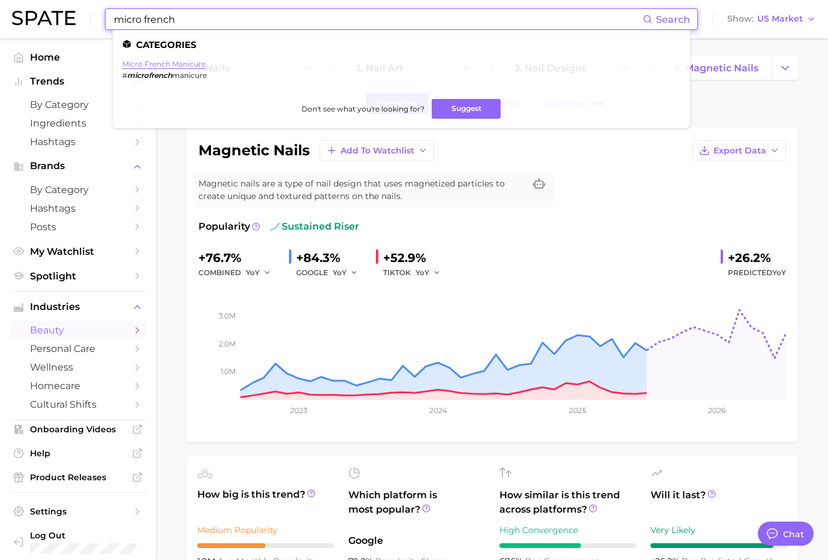
click at [192, 59] on link "micro french manicure" at bounding box center [163, 63] width 83 height 9
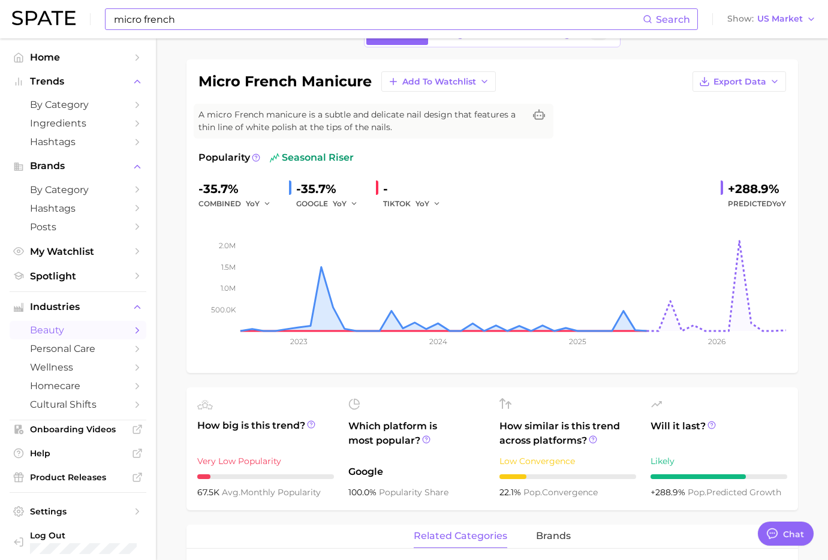
scroll to position [66, 0]
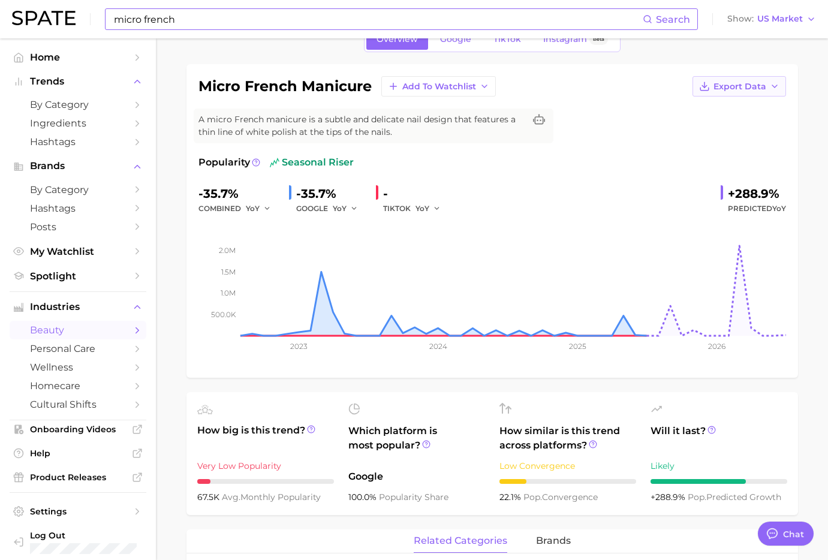
click at [754, 88] on span "Export Data" at bounding box center [739, 87] width 53 height 10
click at [737, 129] on span "Time Series Image" at bounding box center [714, 130] width 80 height 10
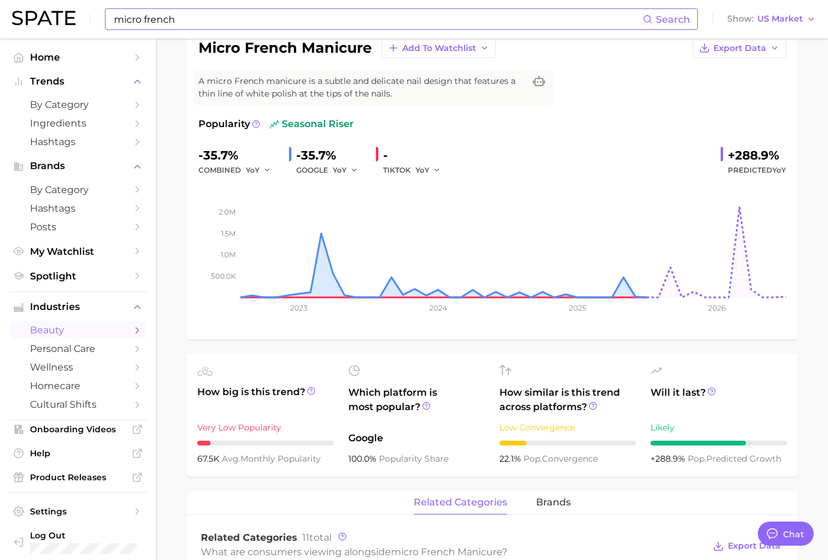
scroll to position [0, 0]
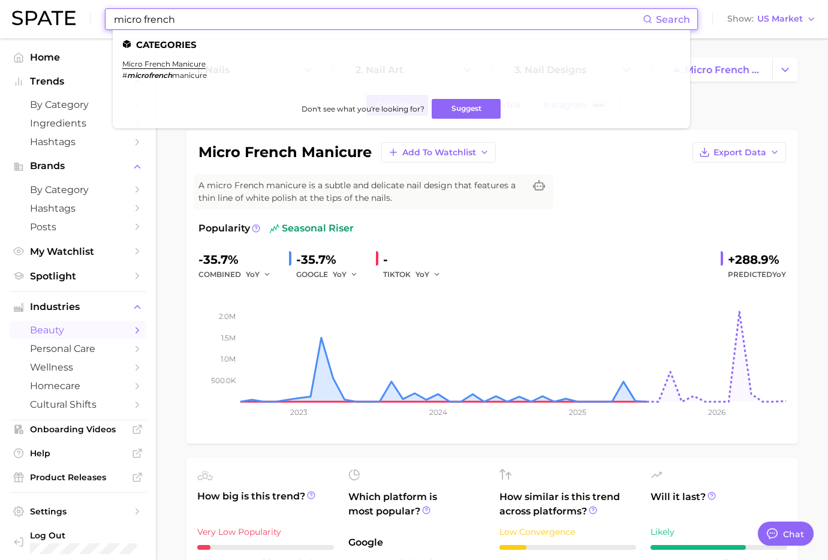
click at [237, 23] on input "micro french" at bounding box center [378, 19] width 530 height 20
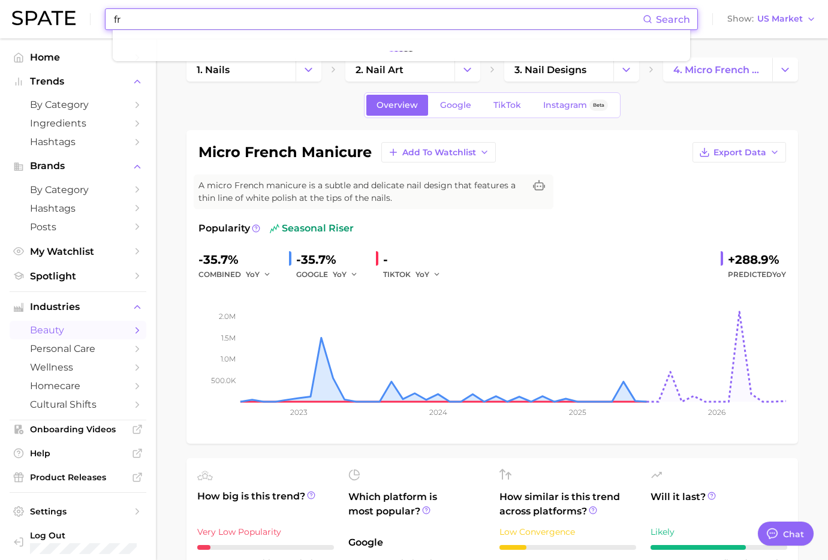
type input "f"
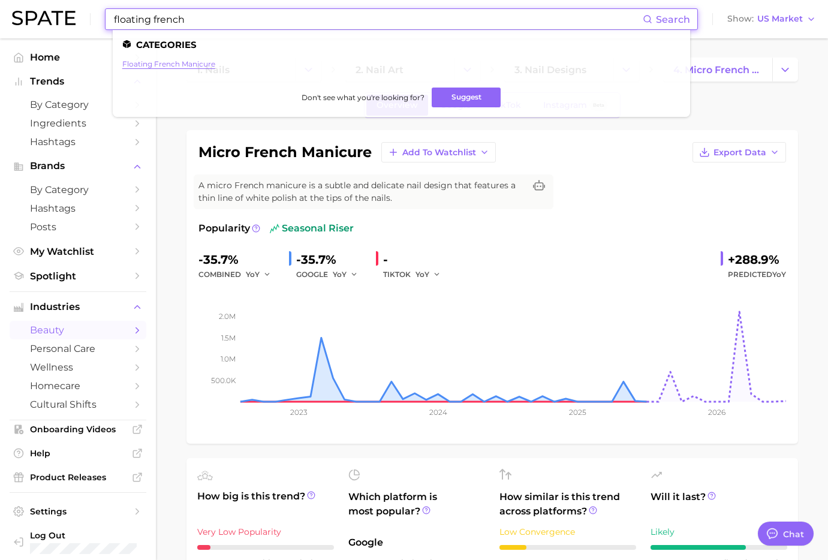
click at [162, 60] on link "floating french manicure" at bounding box center [168, 63] width 93 height 9
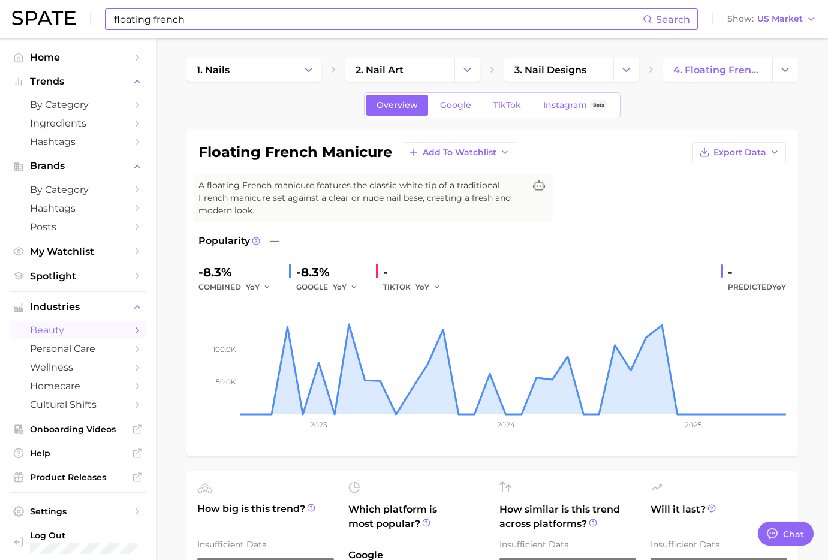
click at [142, 14] on input "floating french" at bounding box center [378, 19] width 530 height 20
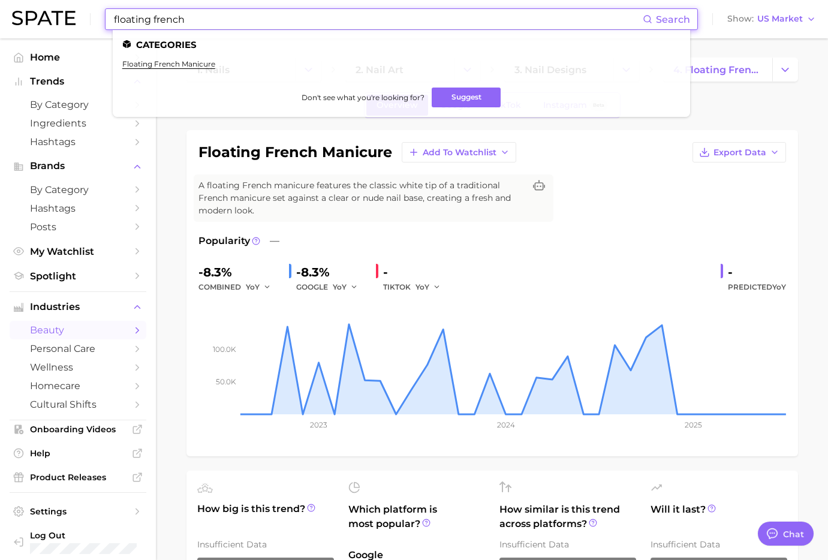
click at [142, 14] on input "floating french" at bounding box center [378, 19] width 530 height 20
click at [144, 16] on input "floating french" at bounding box center [378, 19] width 530 height 20
click at [137, 19] on input "floating french" at bounding box center [378, 19] width 530 height 20
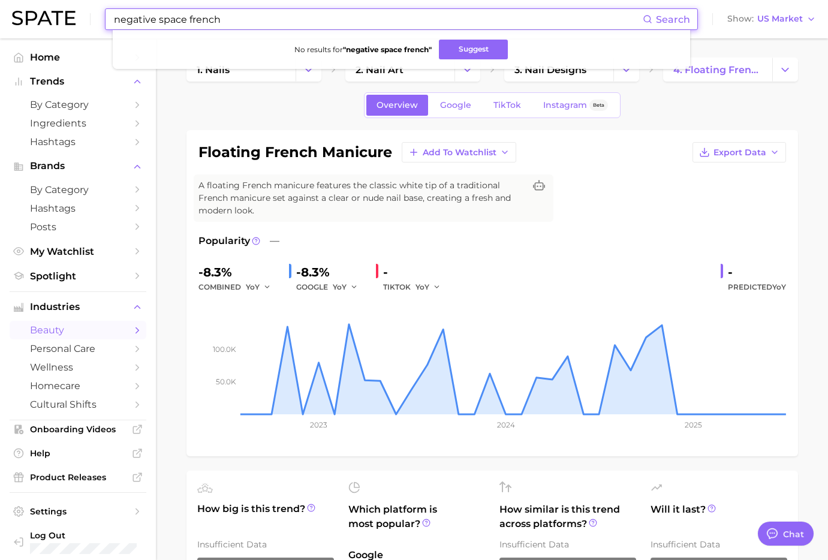
click at [257, 14] on input "negative space french" at bounding box center [378, 19] width 530 height 20
click at [366, 23] on input "negative space french" at bounding box center [378, 19] width 530 height 20
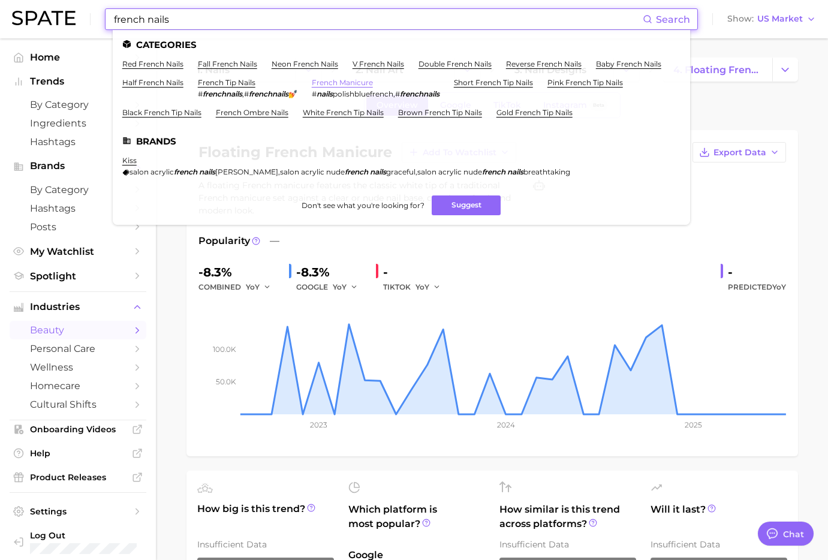
click at [350, 81] on link "french manicure" at bounding box center [342, 82] width 61 height 9
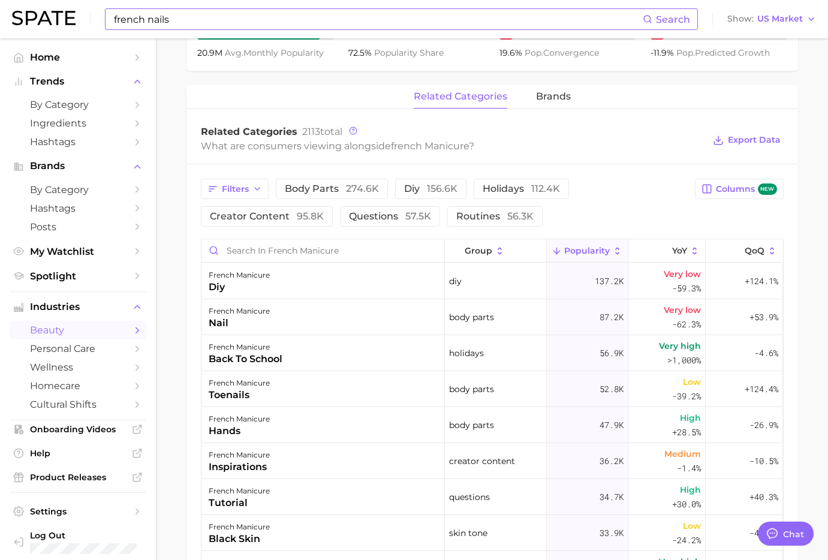
scroll to position [823, 0]
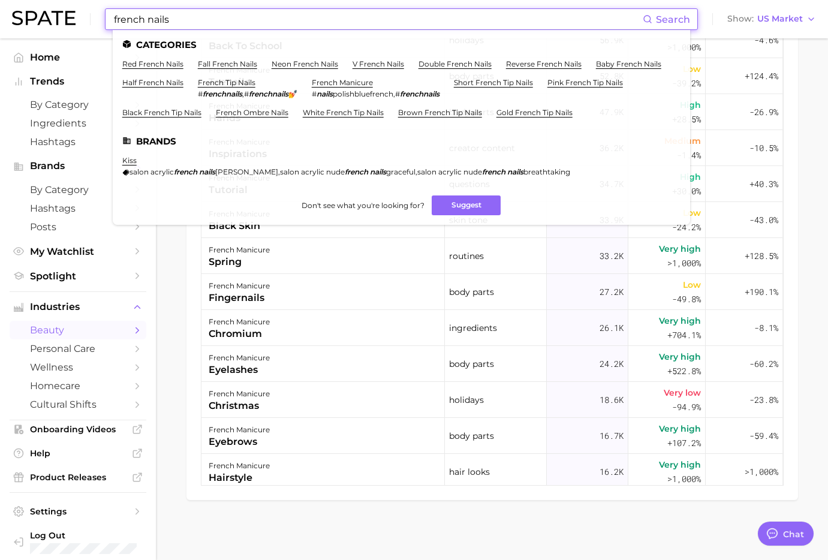
click at [202, 18] on input "french nails" at bounding box center [378, 19] width 530 height 20
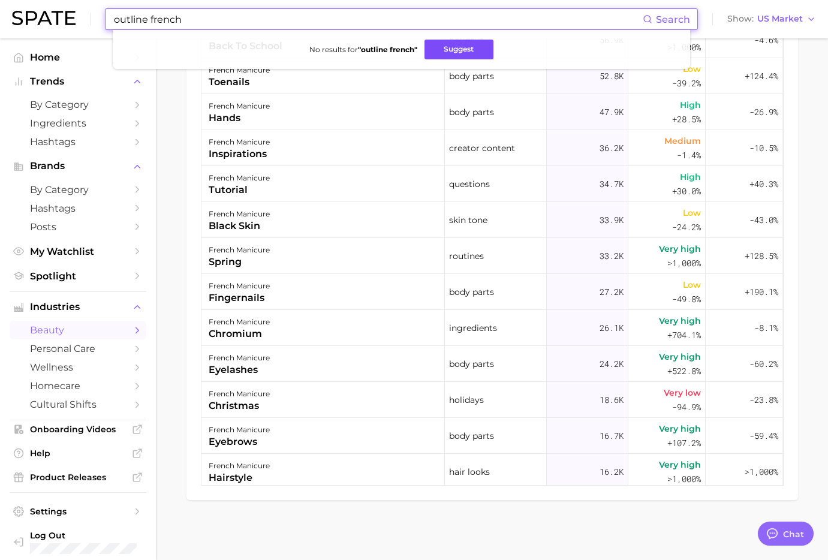
click at [488, 51] on button "Suggest" at bounding box center [458, 50] width 69 height 20
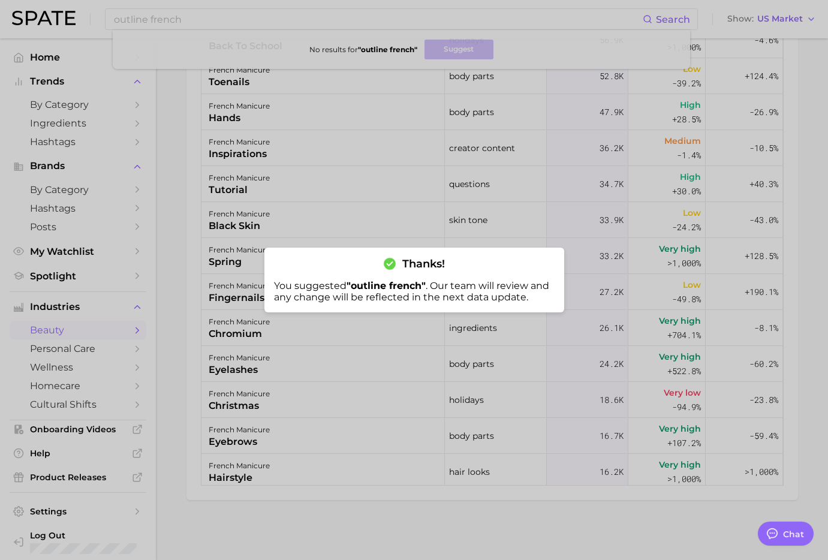
click at [573, 192] on div at bounding box center [414, 280] width 828 height 560
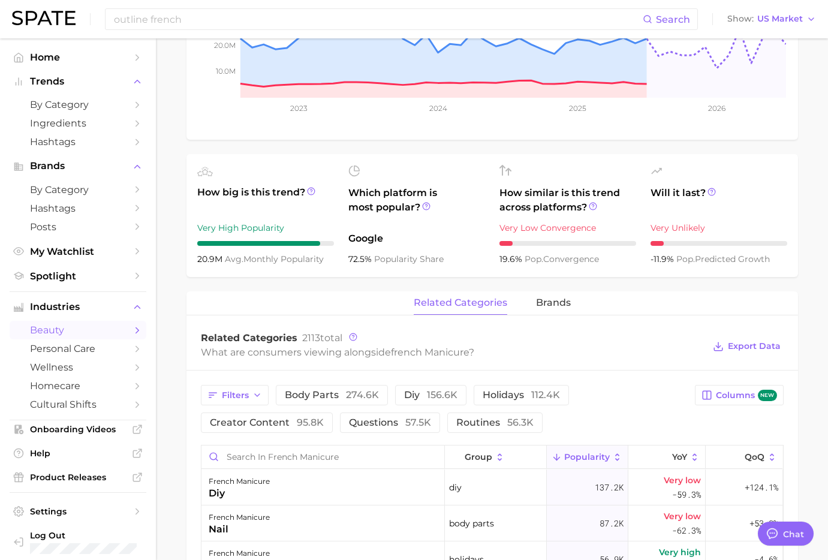
scroll to position [0, 0]
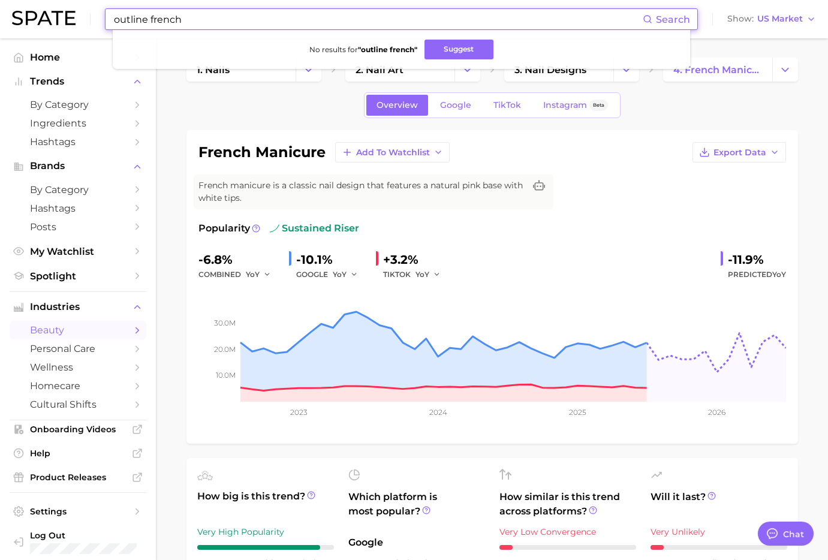
click at [282, 27] on input "outline french" at bounding box center [378, 19] width 530 height 20
type input "o"
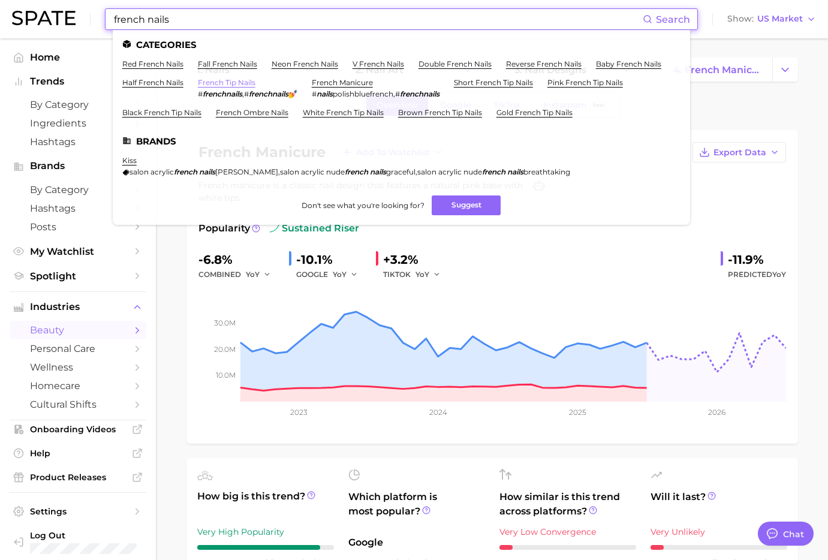
type input "french nails"
click at [222, 78] on link "french tip nails" at bounding box center [227, 82] width 58 height 9
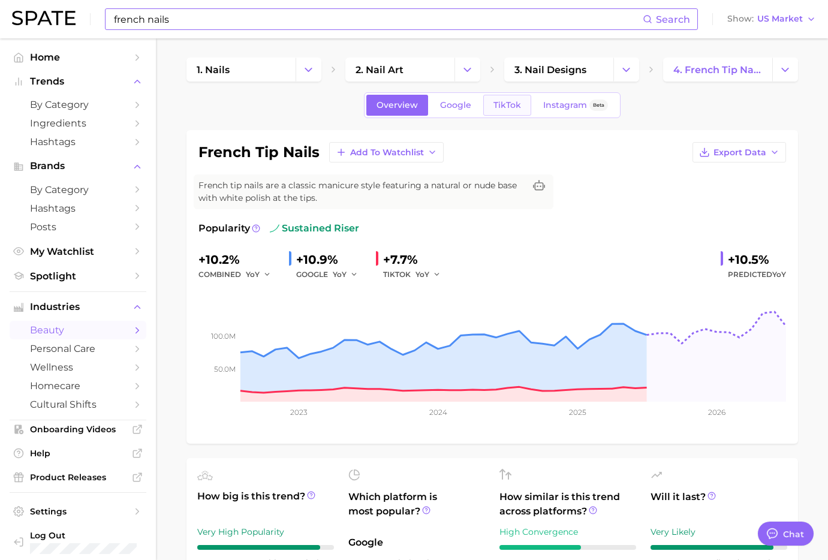
click at [508, 97] on link "TikTok" at bounding box center [507, 105] width 48 height 21
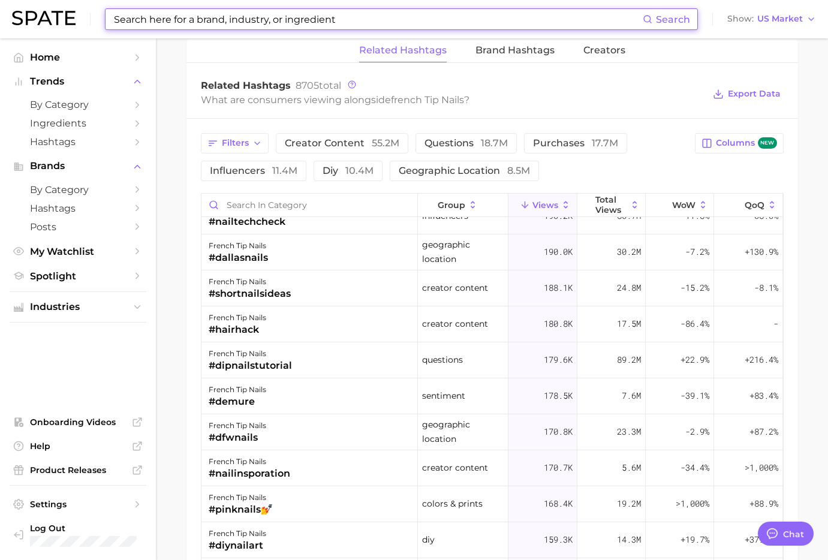
scroll to position [4157, 0]
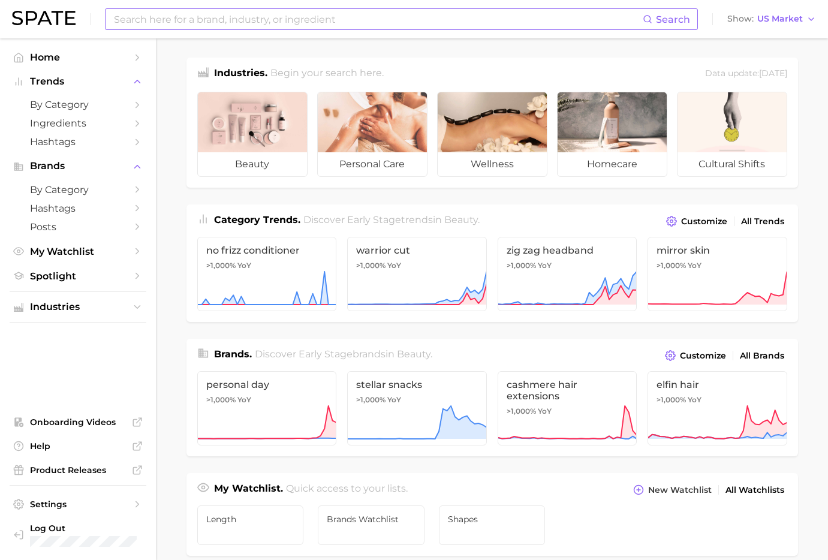
click at [329, 14] on input at bounding box center [378, 19] width 530 height 20
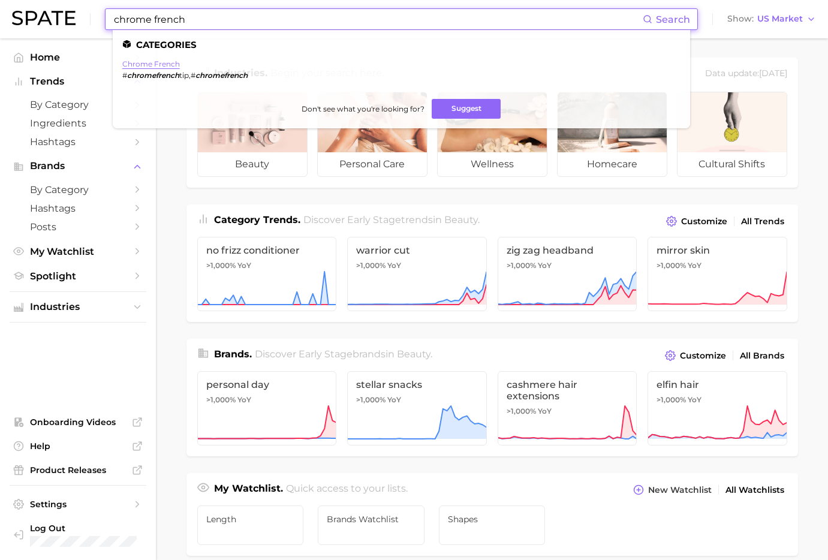
type input "chrome french"
click at [162, 61] on link "chrome french" at bounding box center [151, 63] width 58 height 9
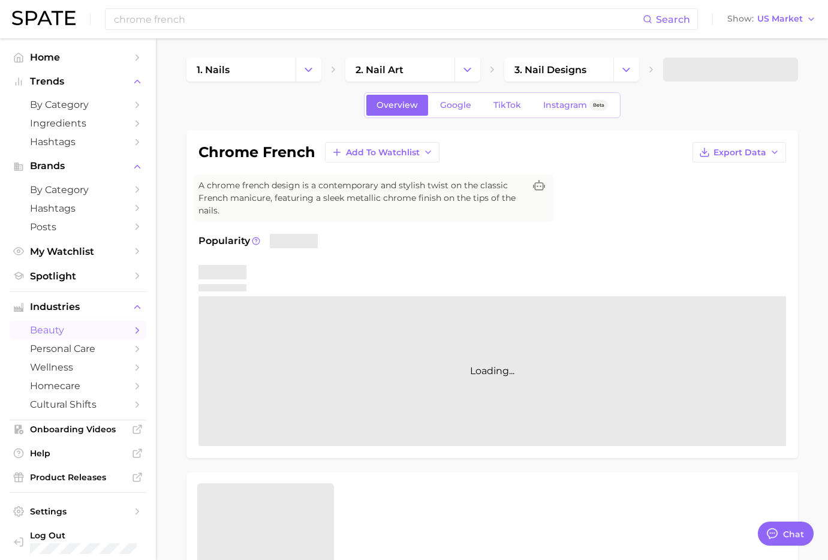
type textarea "x"
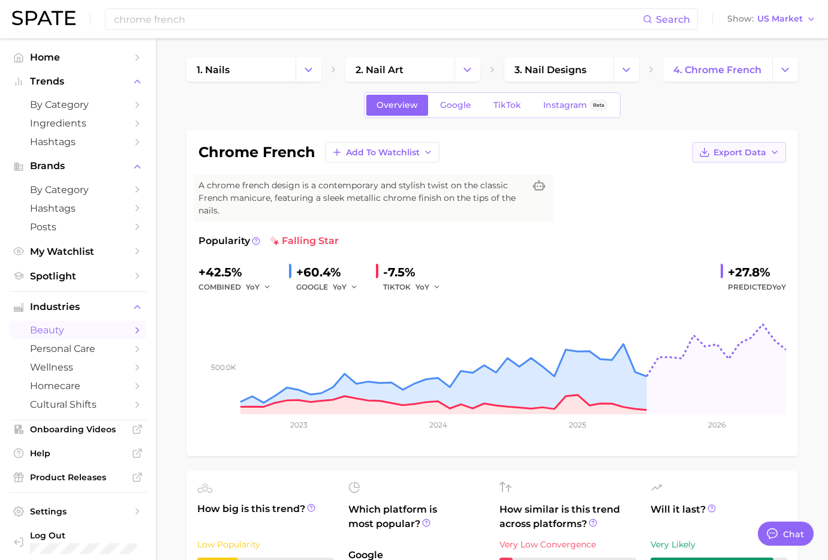
click at [767, 155] on button "Export Data" at bounding box center [739, 152] width 94 height 20
click at [753, 188] on button "Time Series Image" at bounding box center [720, 196] width 132 height 22
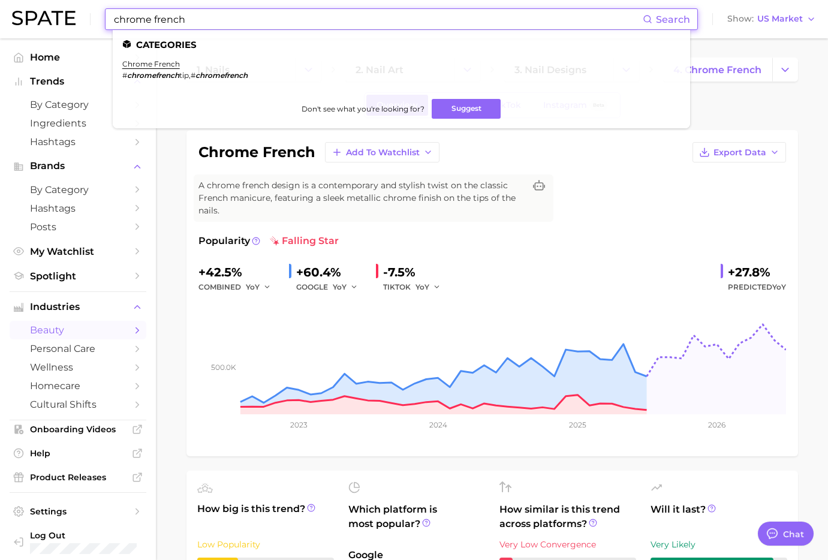
click at [364, 14] on input "chrome french" at bounding box center [378, 19] width 530 height 20
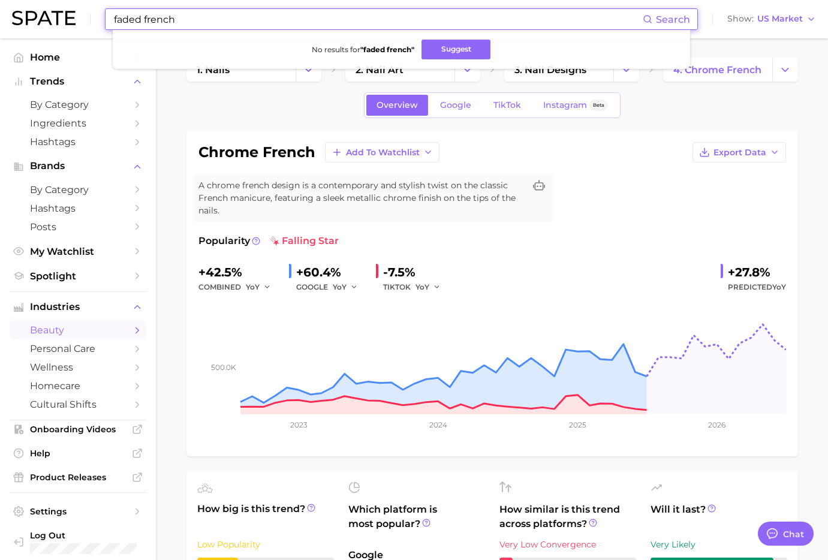
type input "faded french"
type textarea "x"
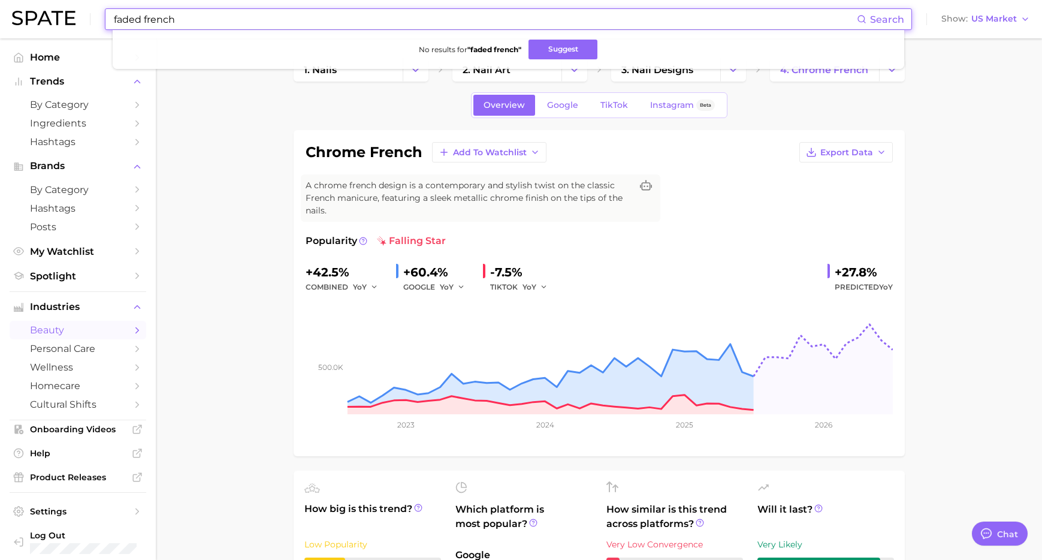
click at [327, 20] on input "faded french" at bounding box center [485, 19] width 744 height 20
click at [328, 20] on input "faded french" at bounding box center [485, 19] width 744 height 20
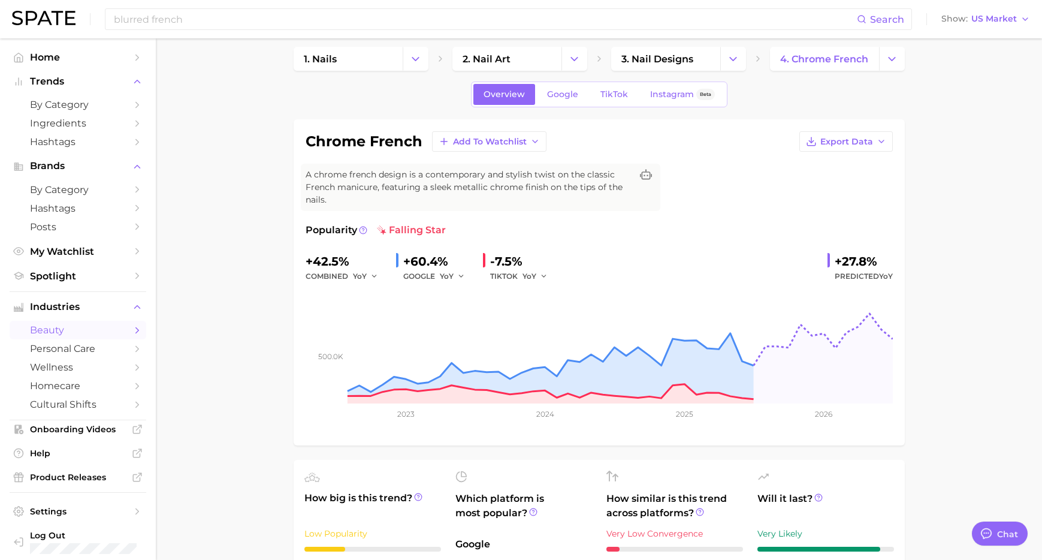
scroll to position [11, 0]
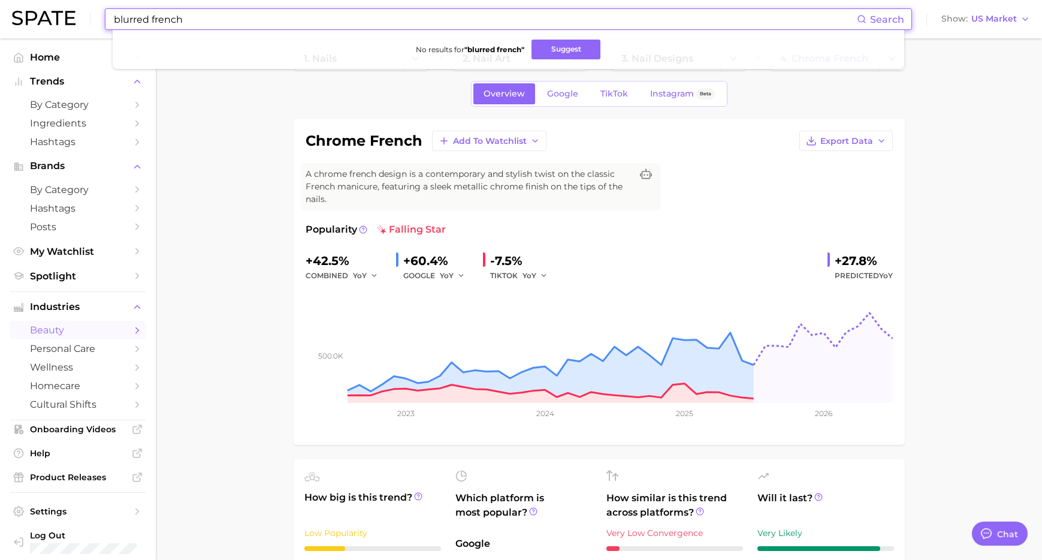
click at [284, 20] on input "blurred french" at bounding box center [485, 19] width 744 height 20
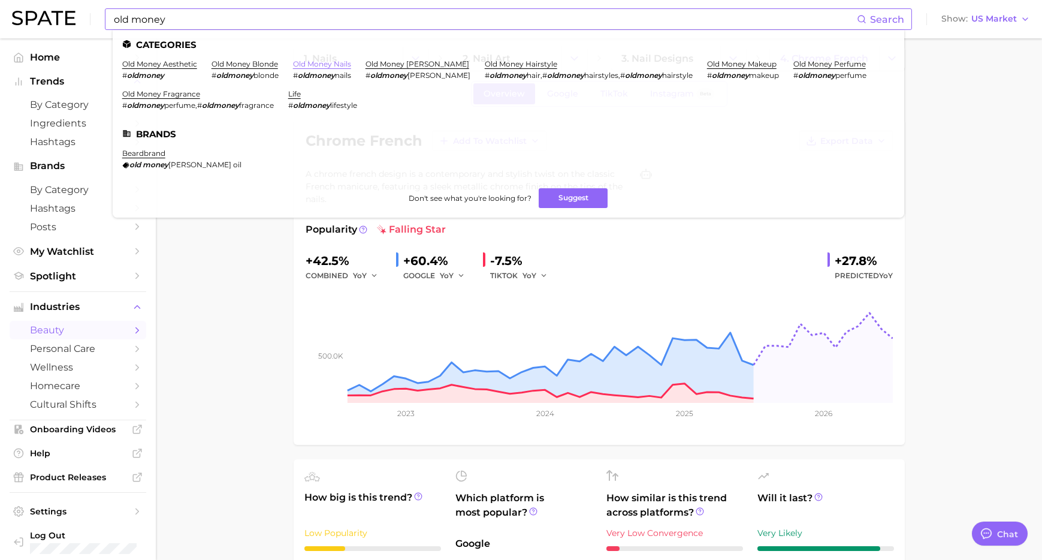
click at [316, 65] on link "old money nails" at bounding box center [322, 63] width 58 height 9
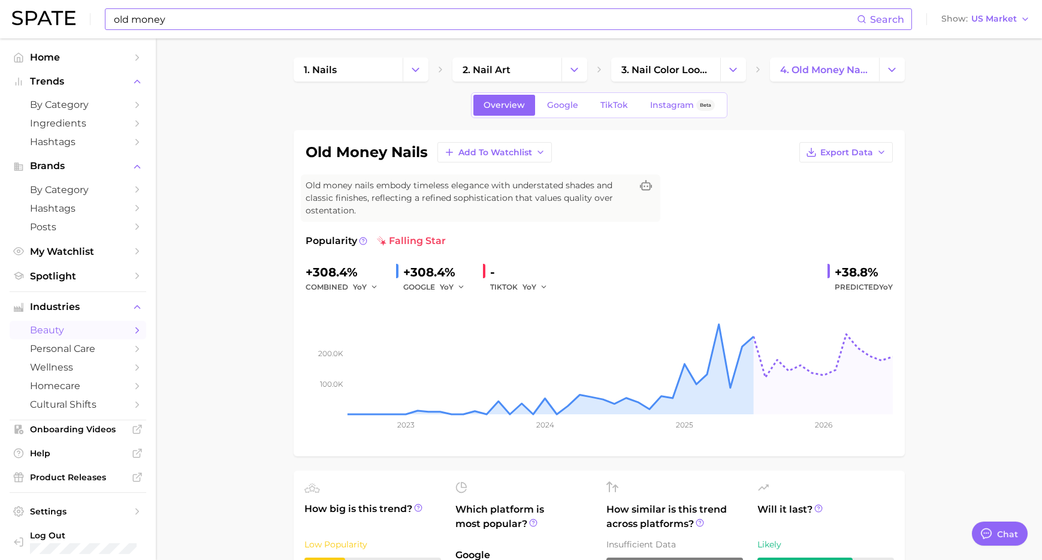
click at [349, 23] on input "old money" at bounding box center [485, 19] width 744 height 20
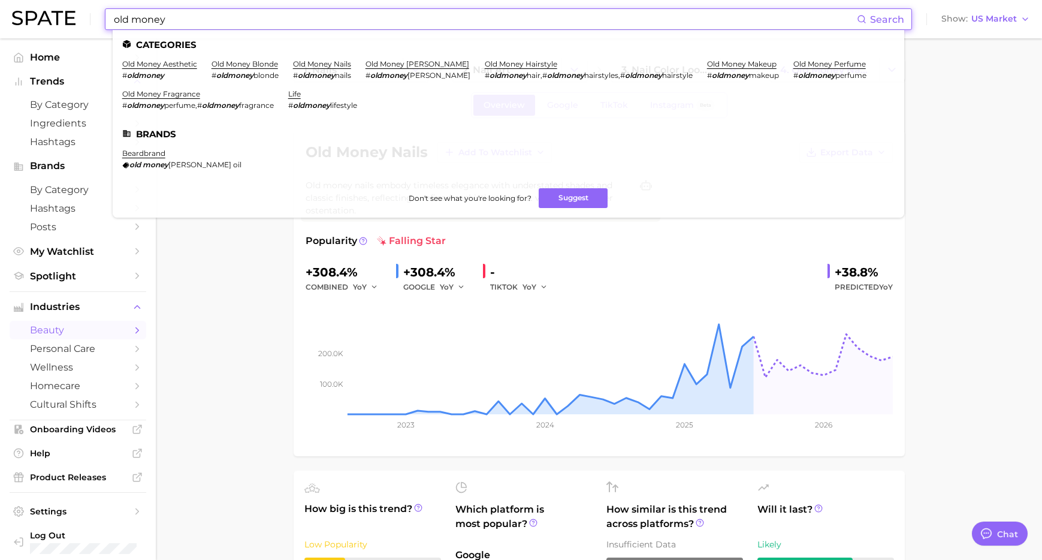
click at [349, 23] on input "old money" at bounding box center [485, 19] width 744 height 20
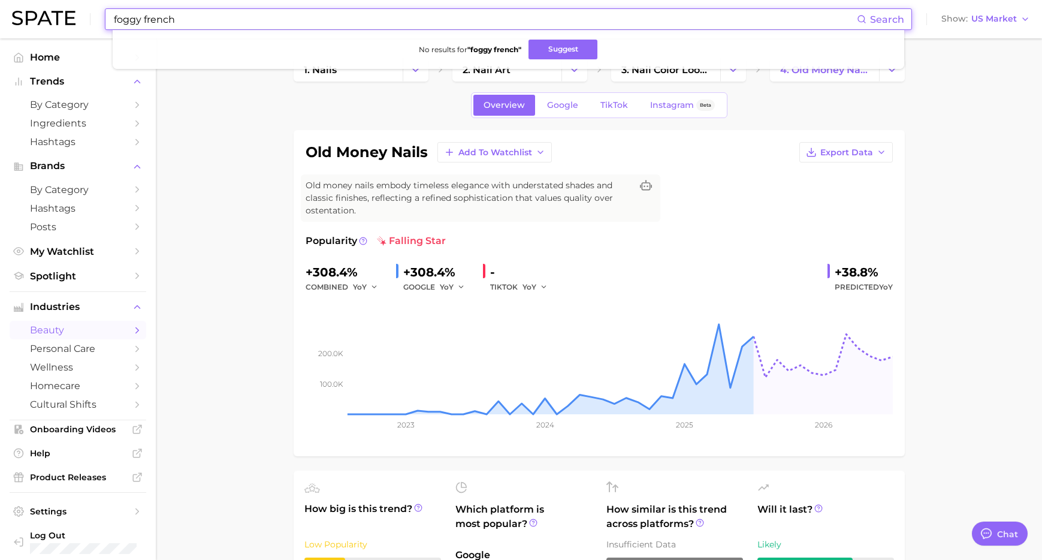
type input "foggy french"
